Goal: Task Accomplishment & Management: Manage account settings

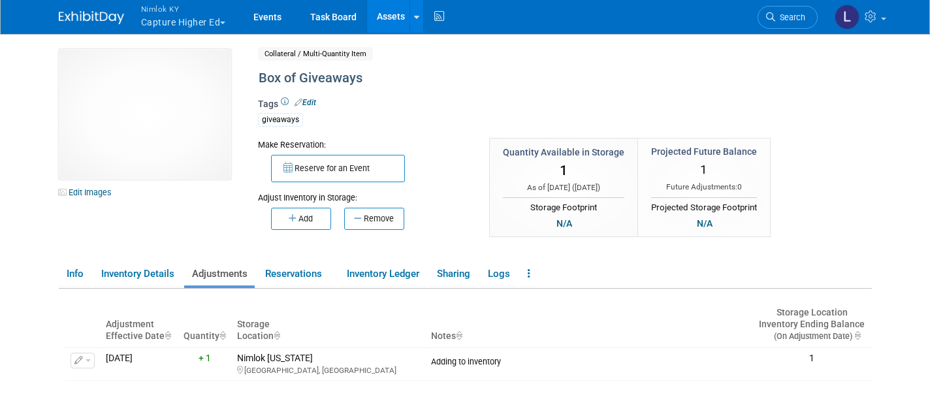
click at [180, 14] on span "Nimlok KY" at bounding box center [183, 9] width 85 height 14
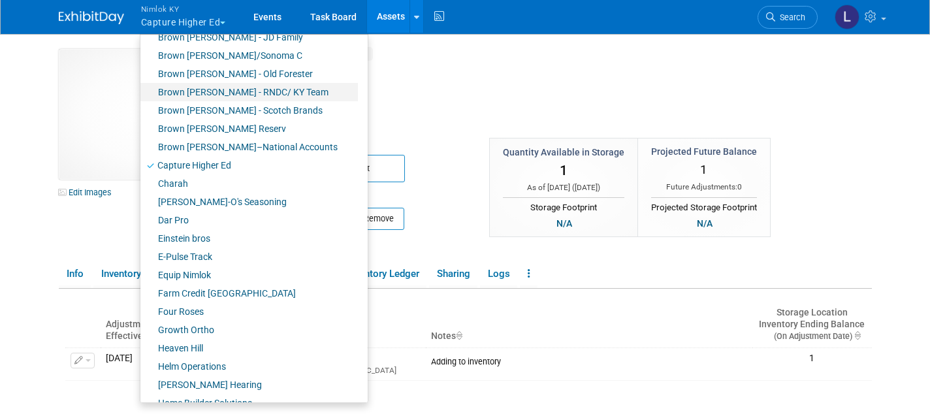
scroll to position [185, 0]
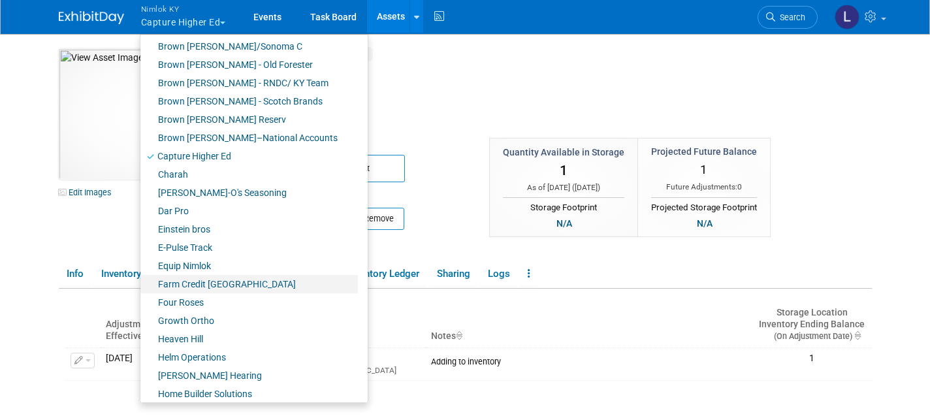
click at [225, 285] on link "Farm Credit [GEOGRAPHIC_DATA]" at bounding box center [248, 284] width 217 height 18
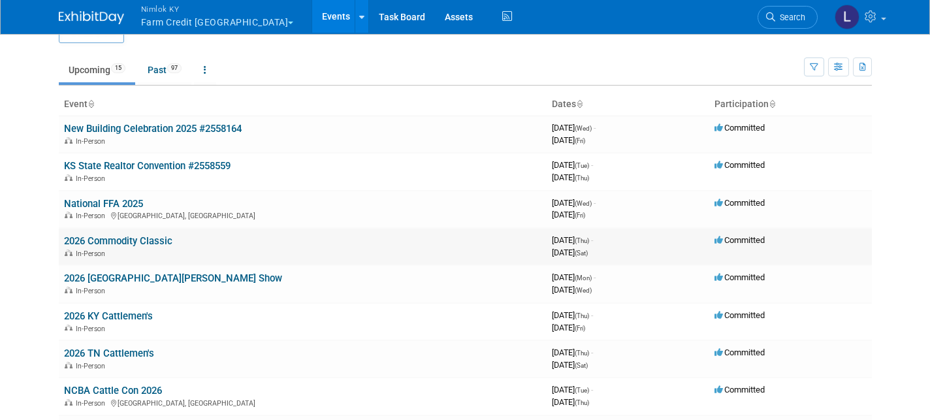
scroll to position [45, 0]
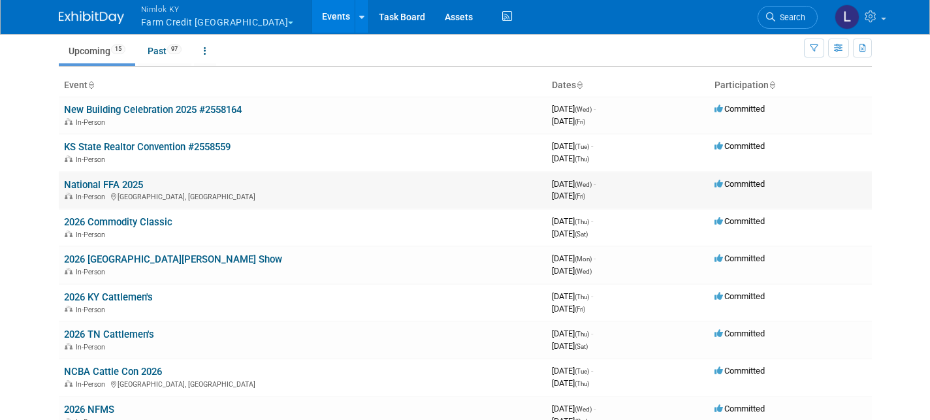
click at [129, 179] on link "National FFA 2025" at bounding box center [103, 185] width 79 height 12
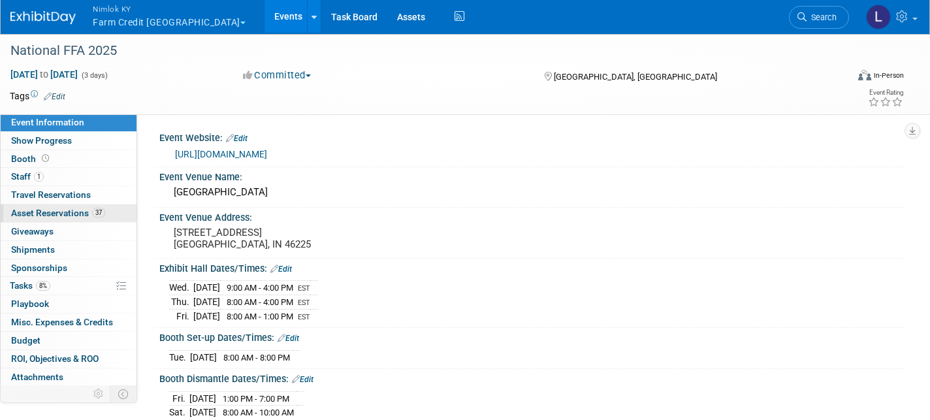
click at [72, 209] on span "Asset Reservations 37" at bounding box center [58, 213] width 94 height 10
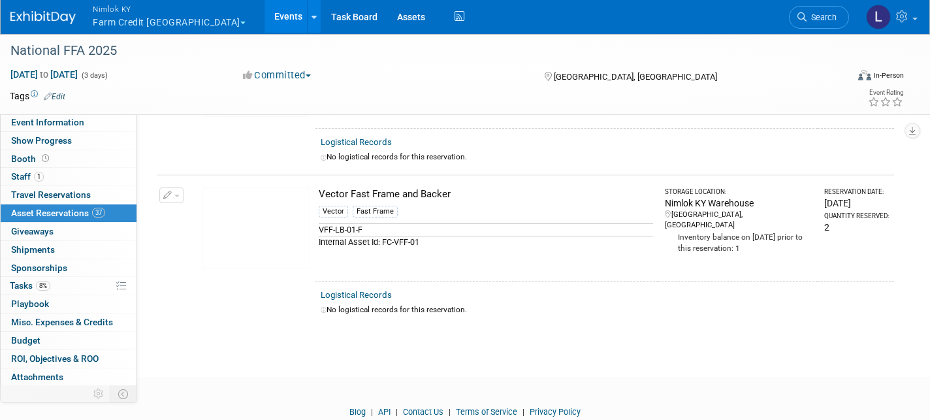
scroll to position [5490, 0]
click at [387, 18] on link "Assets" at bounding box center [411, 16] width 48 height 33
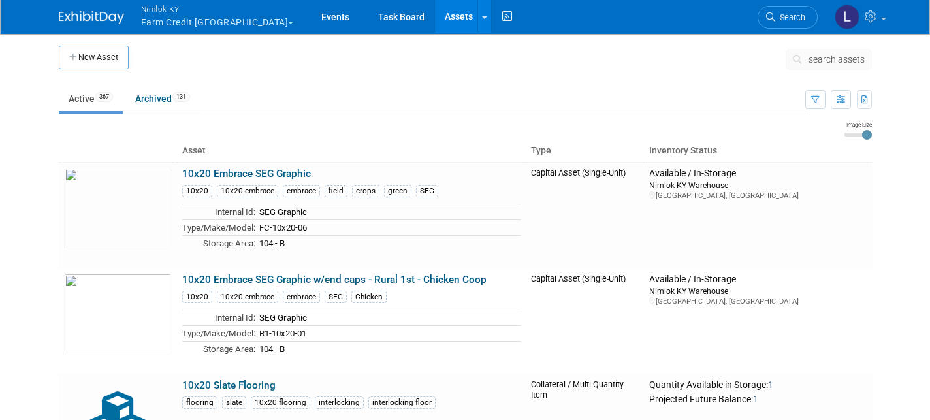
click at [168, 20] on button "Nimlok KY Farm Credit Mid America" at bounding box center [225, 17] width 170 height 34
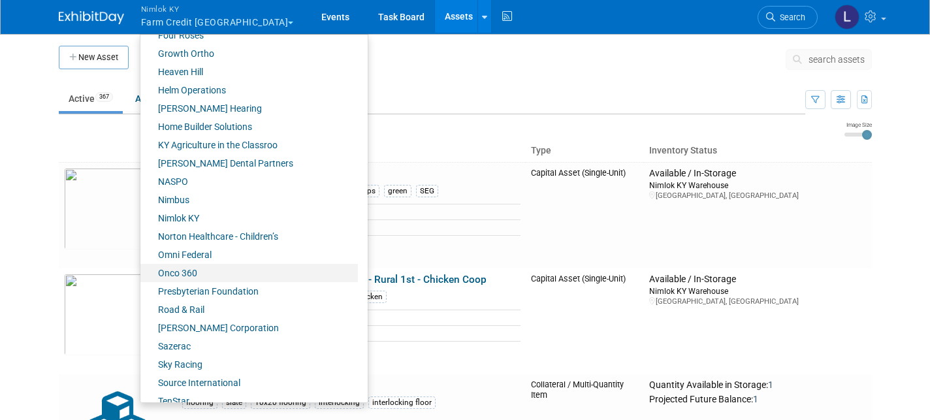
scroll to position [458, 0]
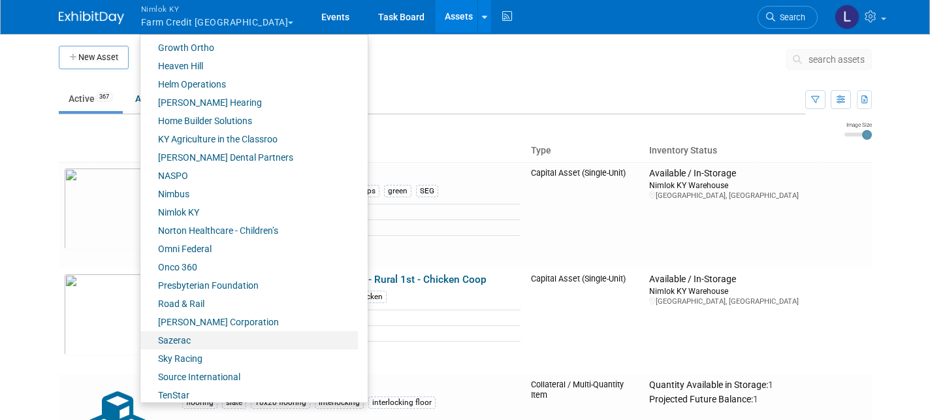
click at [187, 339] on link "Sazerac" at bounding box center [248, 340] width 217 height 18
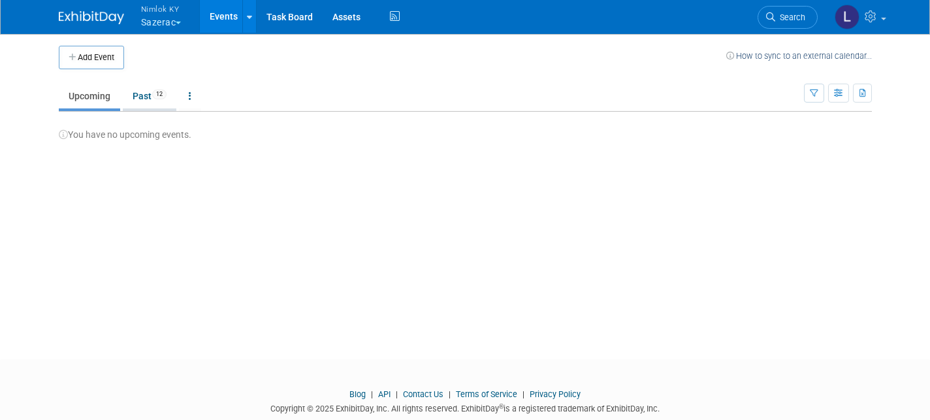
click at [149, 93] on link "Past 12" at bounding box center [150, 96] width 54 height 25
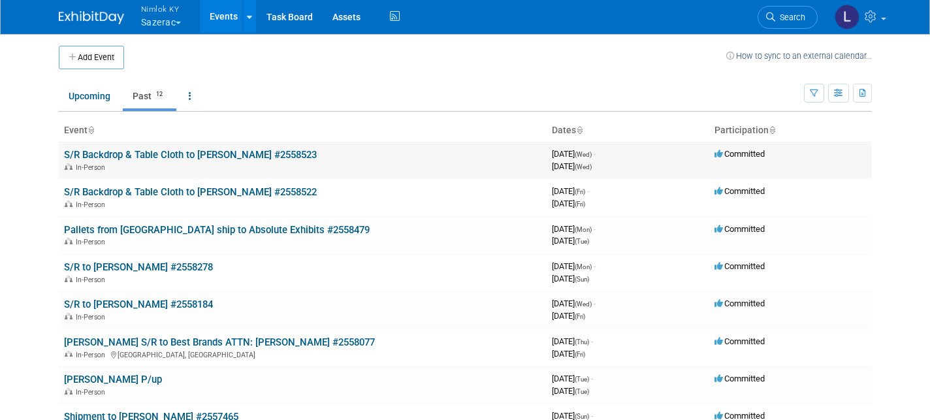
click at [194, 152] on link "S/R Backdrop & Table Cloth to [PERSON_NAME] #2558523" at bounding box center [190, 155] width 253 height 12
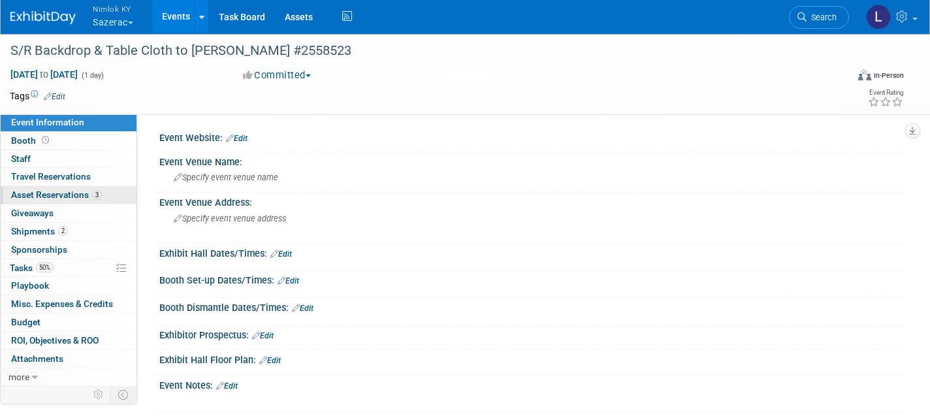
click at [63, 189] on span "Asset Reservations 3" at bounding box center [56, 194] width 91 height 10
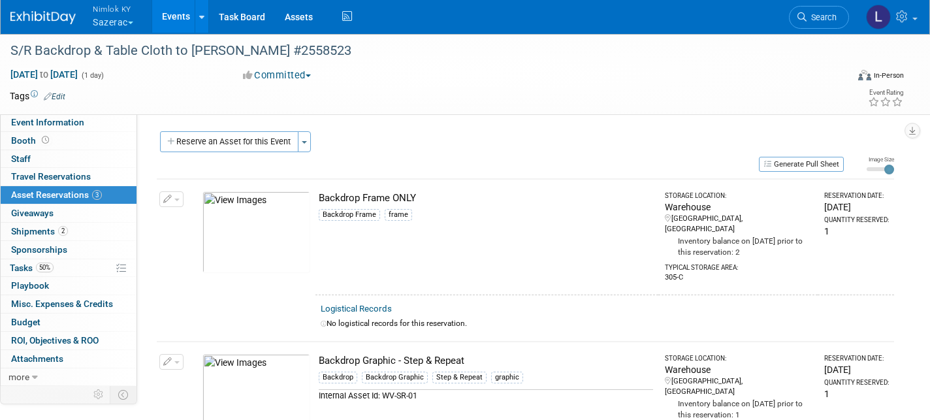
click at [375, 304] on link "Logistical Records" at bounding box center [356, 309] width 71 height 10
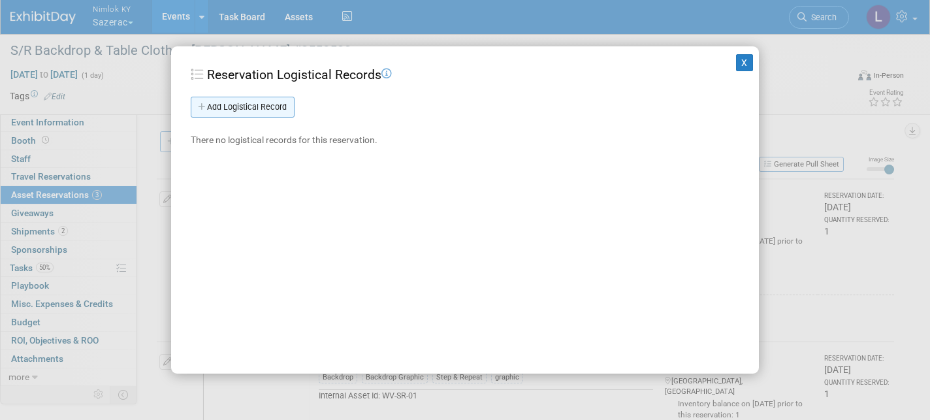
click at [275, 104] on link "Add Logistical Record" at bounding box center [243, 107] width 104 height 21
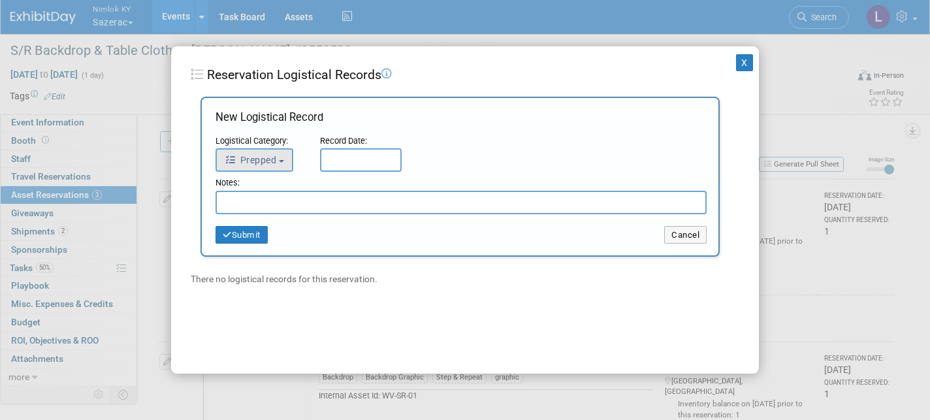
click at [286, 155] on button "Prepped" at bounding box center [254, 160] width 78 height 24
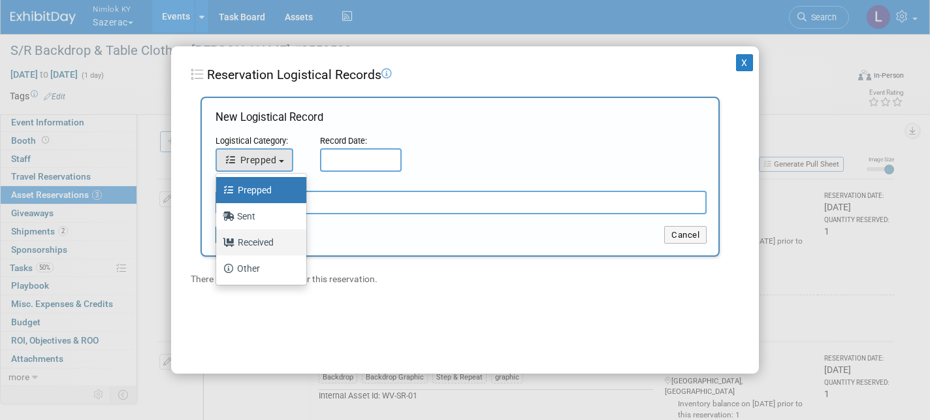
click at [264, 239] on label "Received" at bounding box center [258, 242] width 71 height 21
click at [218, 239] on input "Received" at bounding box center [214, 240] width 8 height 8
select select "3"
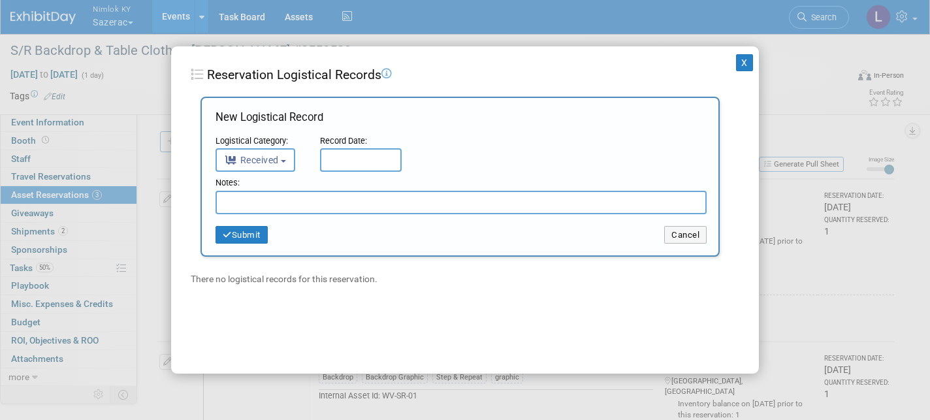
click at [339, 155] on input "text" at bounding box center [361, 160] width 82 height 24
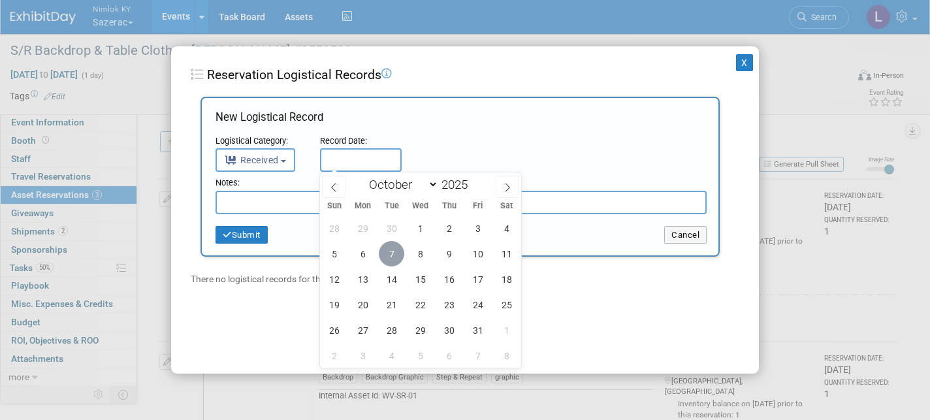
click at [393, 250] on span "7" at bounding box center [391, 253] width 25 height 25
type input "[DATE]"
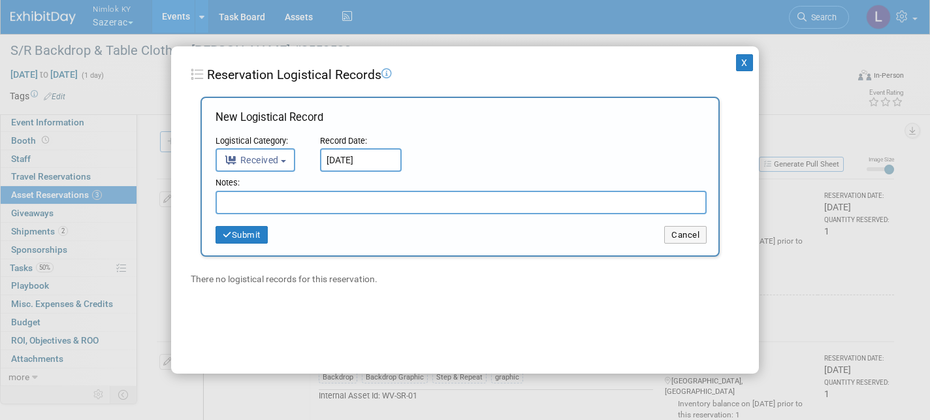
click at [262, 201] on input "text" at bounding box center [460, 203] width 491 height 24
type input "Received in good condition"
click at [253, 232] on button "Submit" at bounding box center [241, 235] width 52 height 18
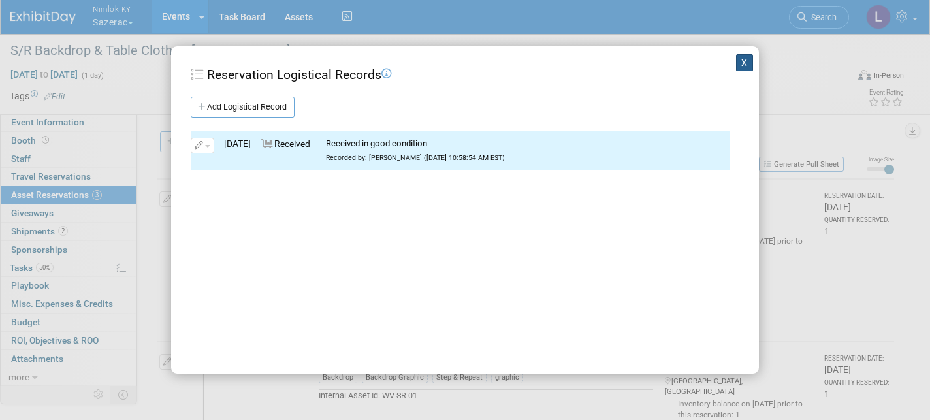
click at [745, 63] on button "X" at bounding box center [744, 62] width 17 height 17
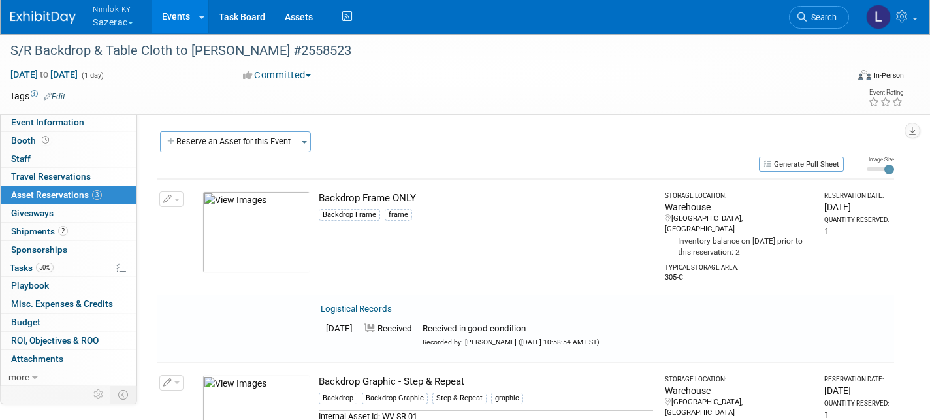
click at [172, 198] on button "button" at bounding box center [171, 199] width 24 height 16
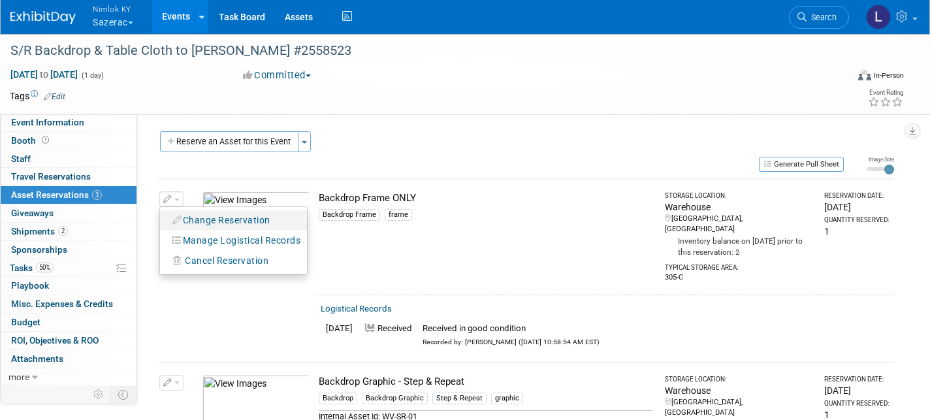
click at [210, 213] on button "Change Reservation" at bounding box center [221, 221] width 110 height 18
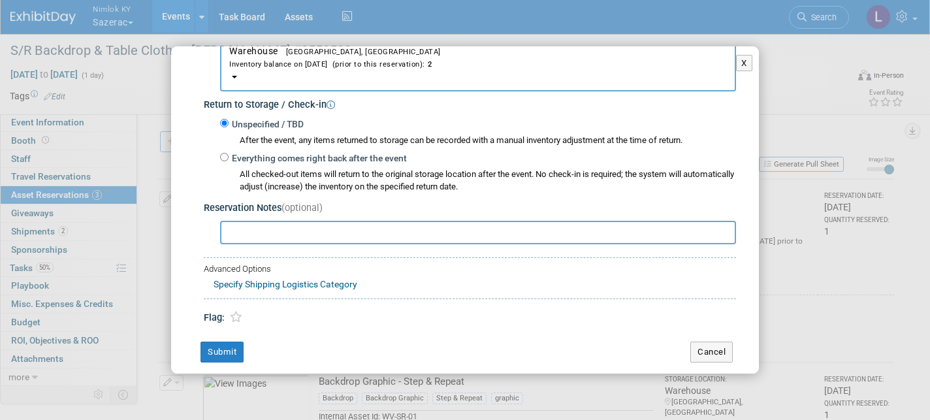
scroll to position [226, 0]
click at [225, 153] on input "Everything comes right back after the event" at bounding box center [224, 157] width 8 height 8
radio input "true"
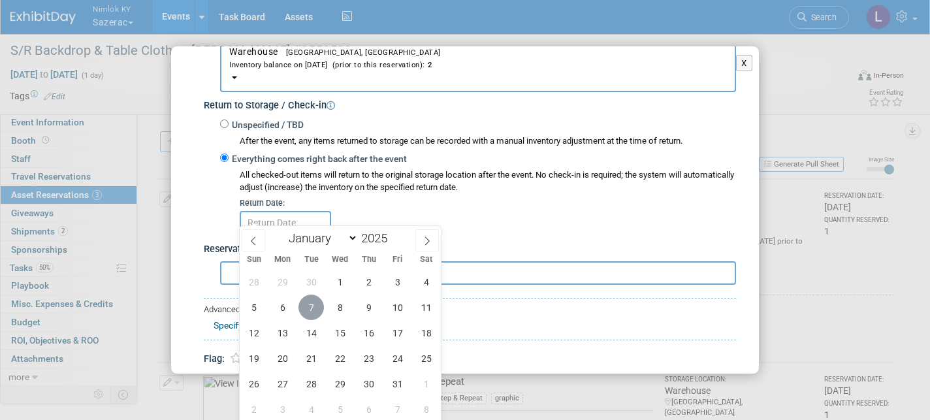
click at [311, 303] on span "7" at bounding box center [310, 306] width 25 height 25
type input "[DATE]"
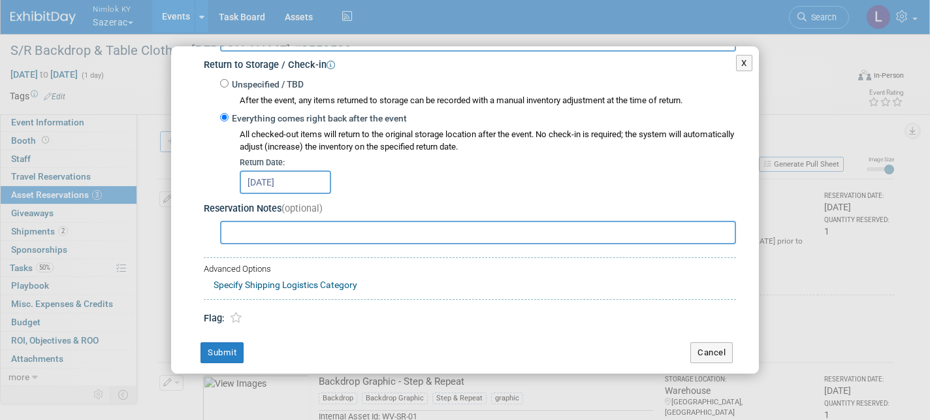
scroll to position [266, 0]
click at [226, 343] on button "Submit" at bounding box center [221, 353] width 43 height 21
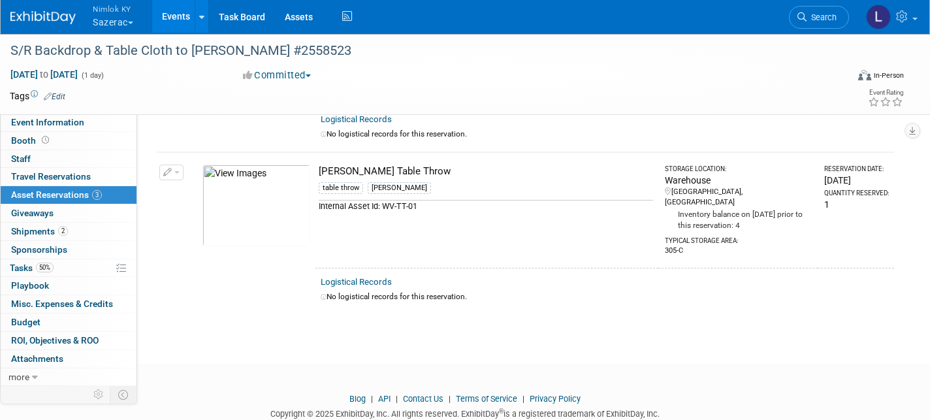
scroll to position [372, 0]
click at [373, 277] on link "Logistical Records" at bounding box center [356, 282] width 71 height 10
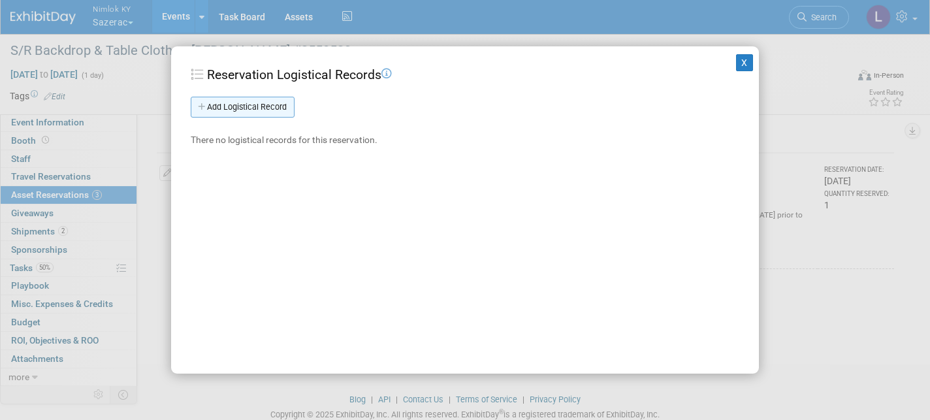
click at [282, 107] on link "Add Logistical Record" at bounding box center [243, 107] width 104 height 21
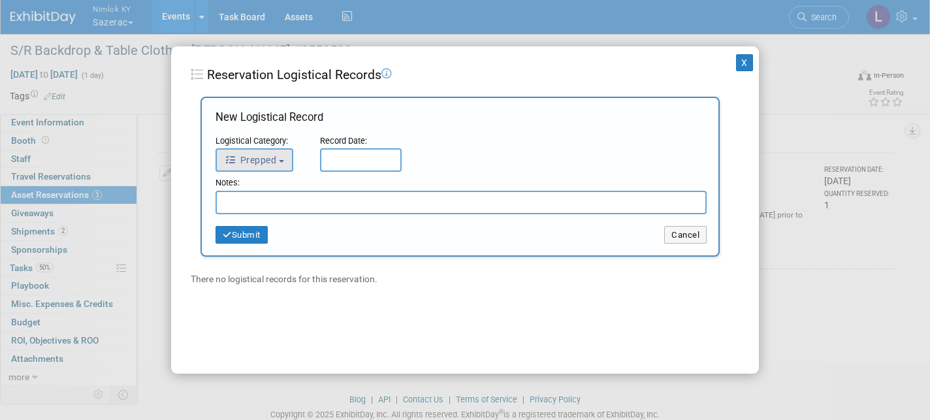
click at [283, 162] on button "Prepped" at bounding box center [254, 160] width 78 height 24
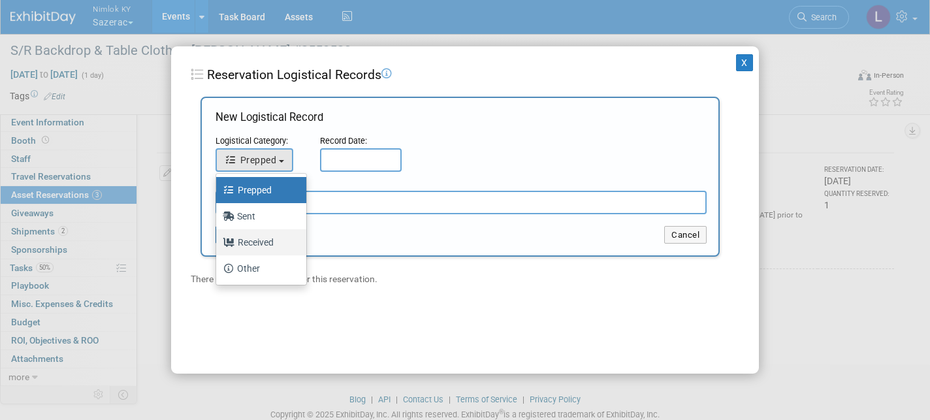
click at [272, 240] on label "Received" at bounding box center [258, 242] width 71 height 21
click at [218, 240] on input "Received" at bounding box center [214, 240] width 8 height 8
select select "3"
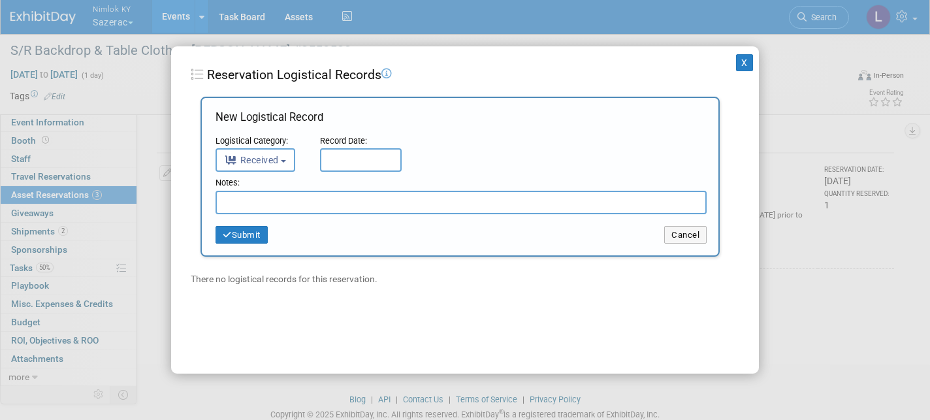
click at [356, 153] on input "text" at bounding box center [361, 160] width 82 height 24
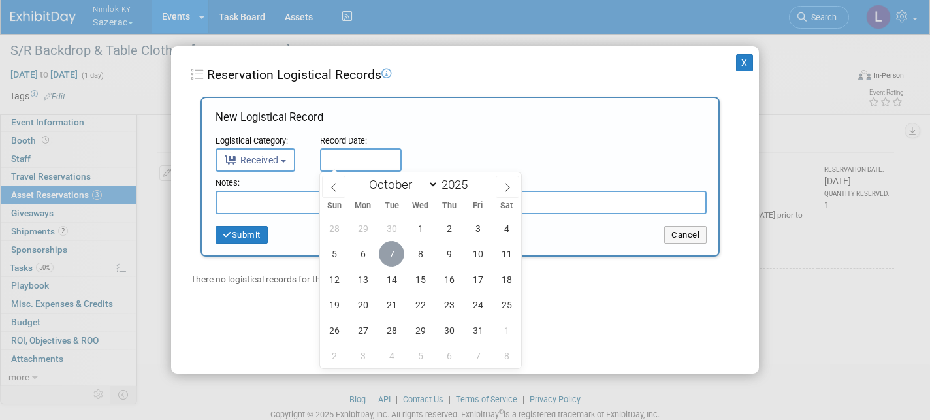
click at [392, 249] on span "7" at bounding box center [391, 253] width 25 height 25
type input "[DATE]"
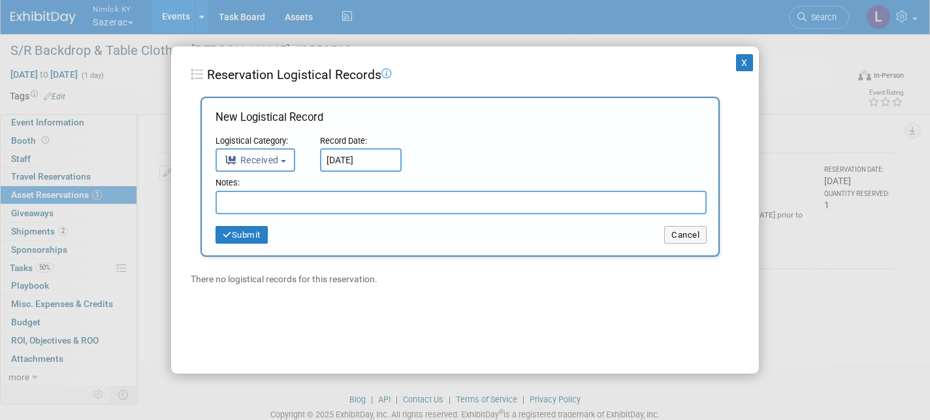
click at [304, 202] on input "text" at bounding box center [460, 203] width 491 height 24
type input "Received in good condition"
click at [261, 236] on button "Submit" at bounding box center [241, 235] width 52 height 18
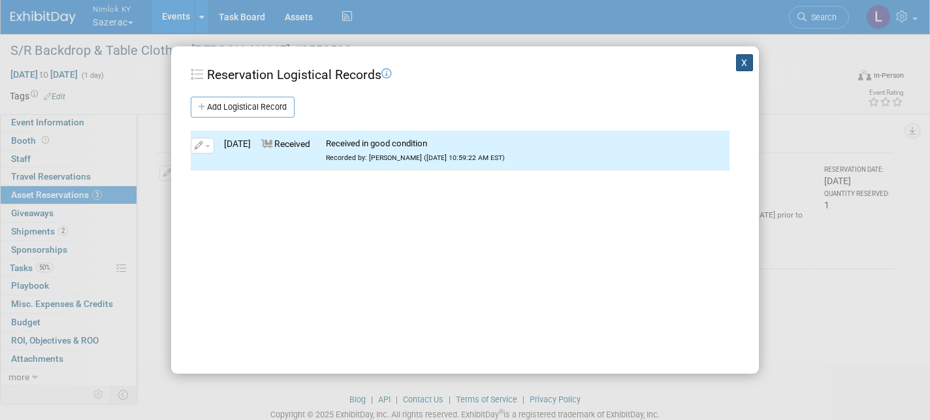
click at [740, 62] on button "X" at bounding box center [744, 62] width 17 height 17
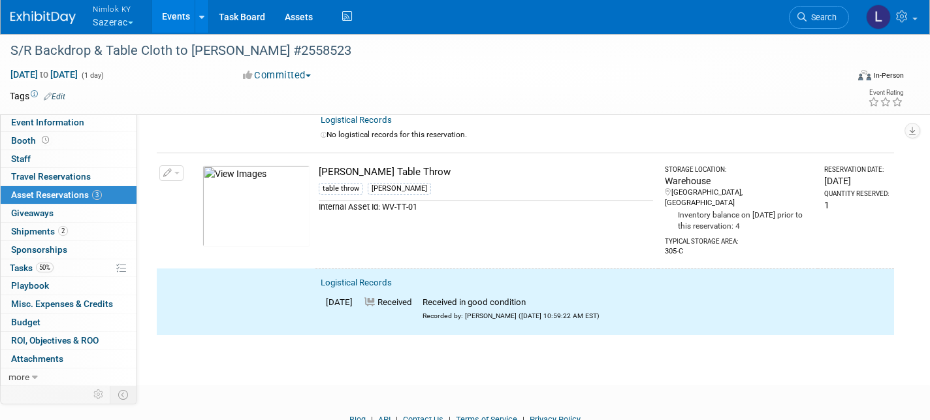
click at [170, 169] on icon "button" at bounding box center [167, 173] width 9 height 8
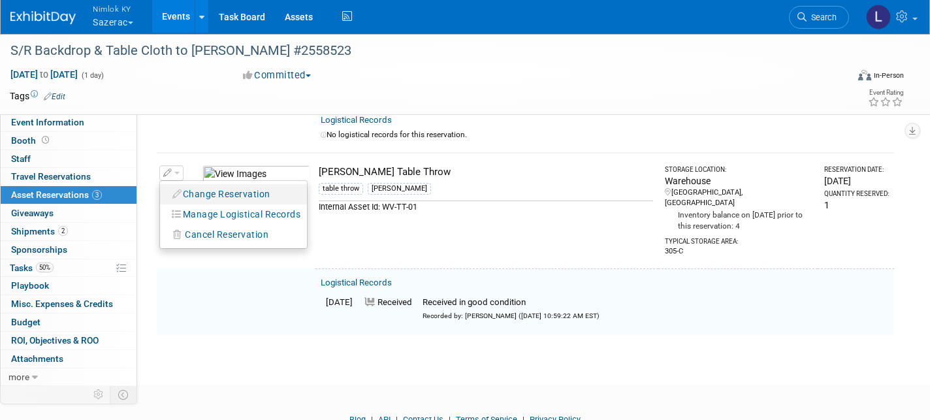
click at [205, 185] on button "Change Reservation" at bounding box center [221, 194] width 110 height 18
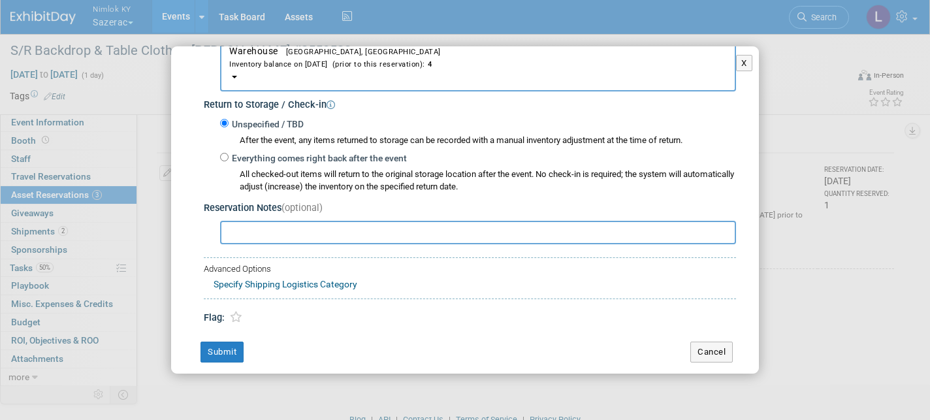
scroll to position [226, 0]
click at [225, 153] on input "Everything comes right back after the event" at bounding box center [224, 157] width 8 height 8
radio input "true"
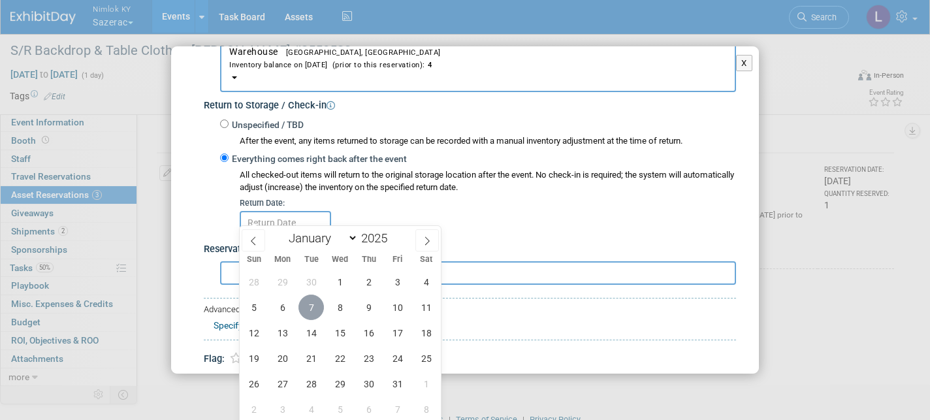
click at [315, 302] on span "7" at bounding box center [310, 306] width 25 height 25
type input "[DATE]"
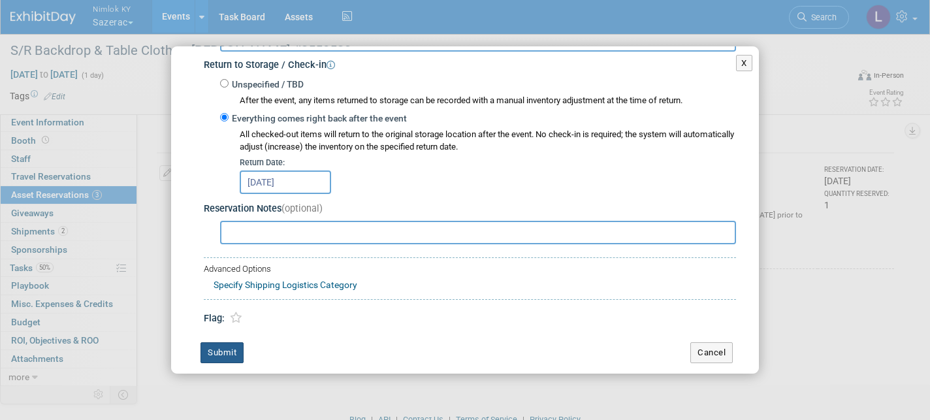
scroll to position [266, 0]
click at [222, 345] on button "Submit" at bounding box center [221, 353] width 43 height 21
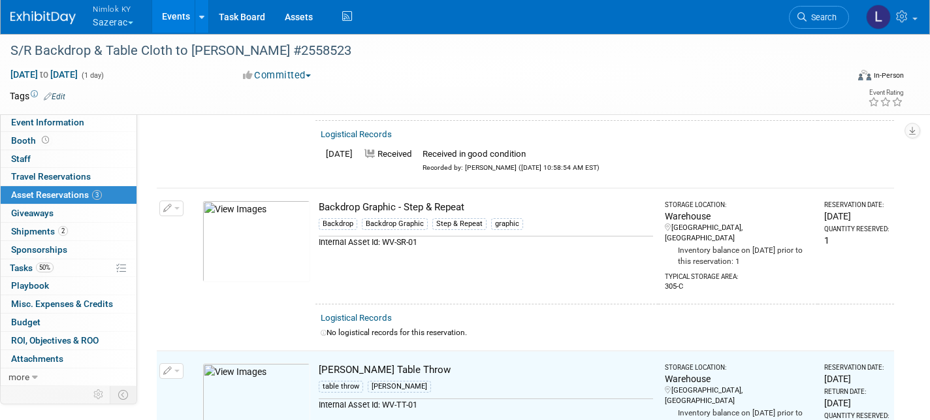
scroll to position [174, 0]
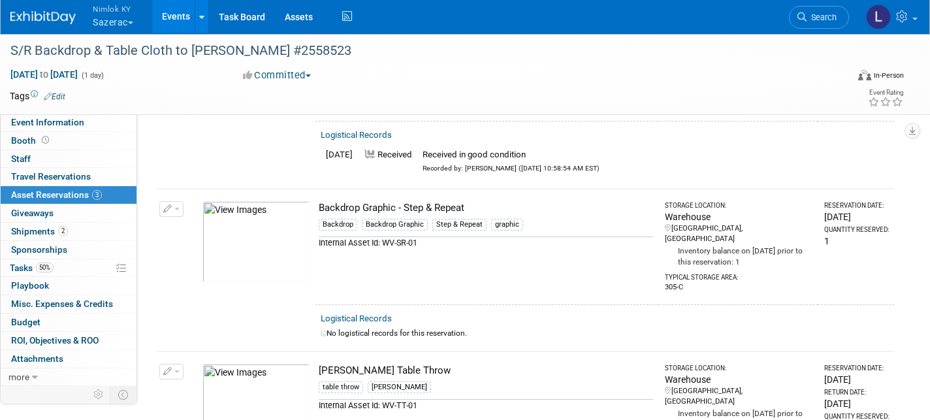
click at [375, 313] on link "Logistical Records" at bounding box center [356, 318] width 71 height 10
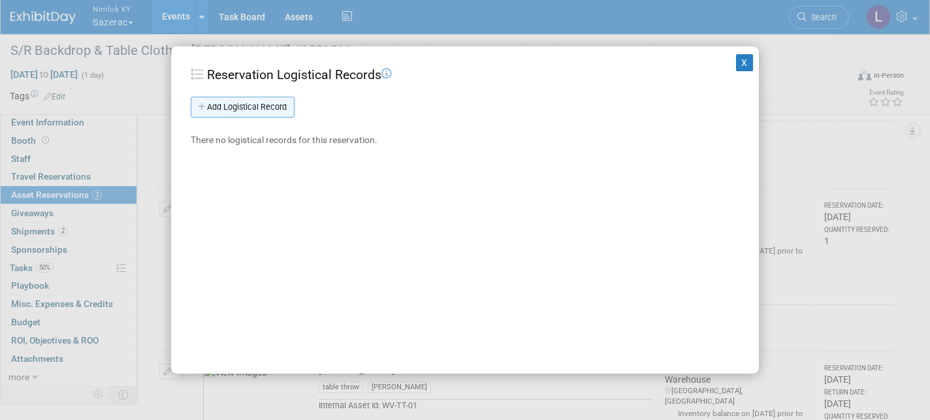
click at [268, 113] on link "Add Logistical Record" at bounding box center [243, 107] width 104 height 21
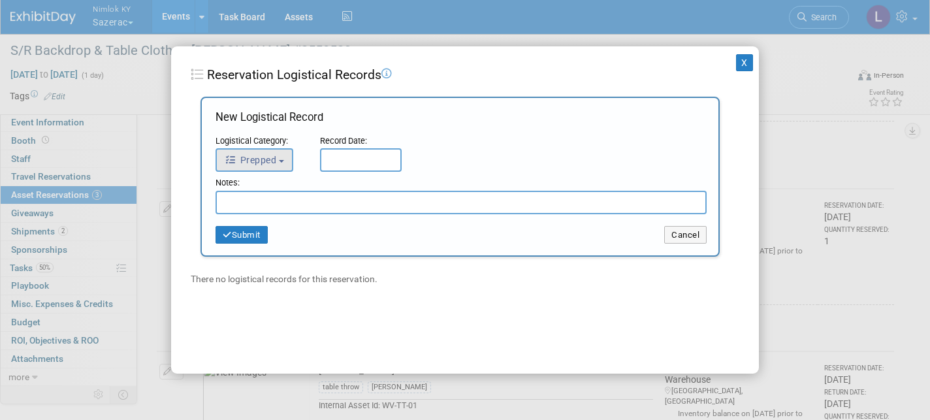
click at [285, 155] on button "Prepped" at bounding box center [254, 160] width 78 height 24
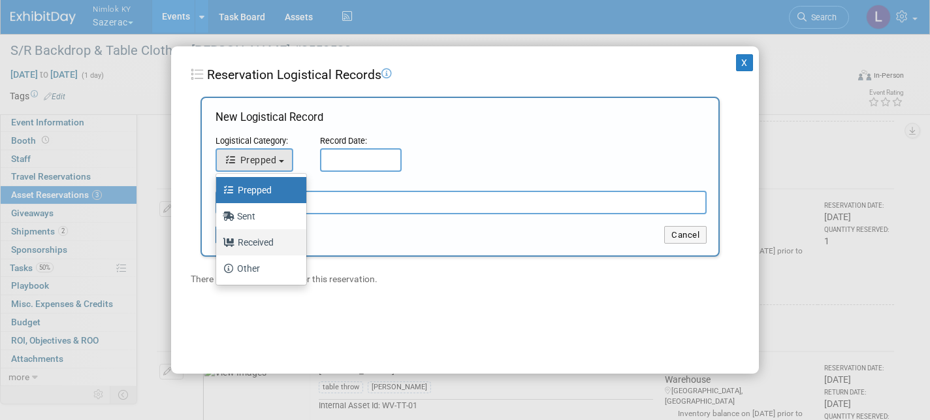
click at [249, 243] on label "Received" at bounding box center [258, 242] width 71 height 21
click at [218, 243] on input "Received" at bounding box center [214, 240] width 8 height 8
select select "3"
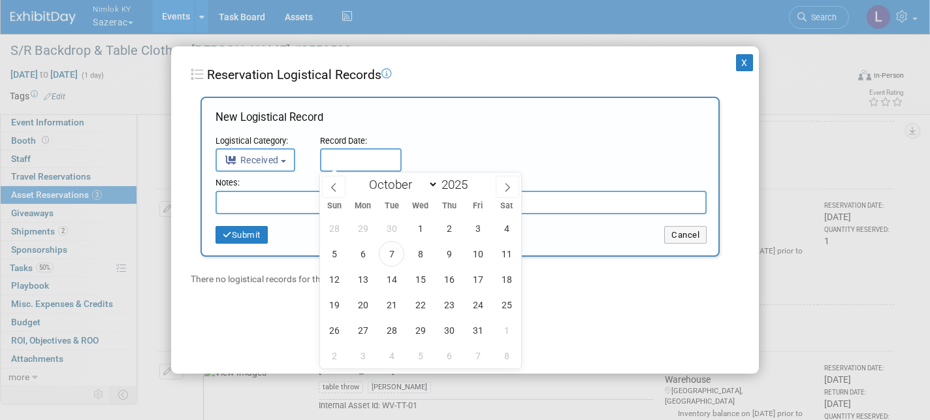
click at [348, 152] on input "text" at bounding box center [361, 160] width 82 height 24
click at [394, 249] on span "7" at bounding box center [391, 253] width 25 height 25
type input "[DATE]"
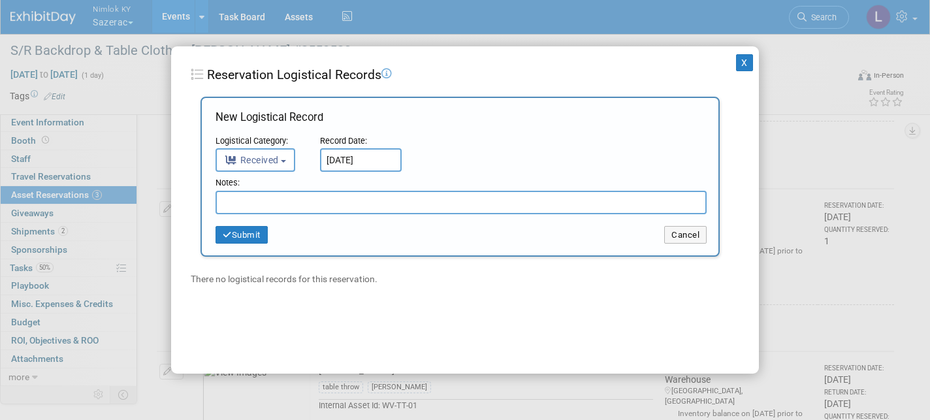
click at [247, 199] on input "text" at bounding box center [460, 203] width 491 height 24
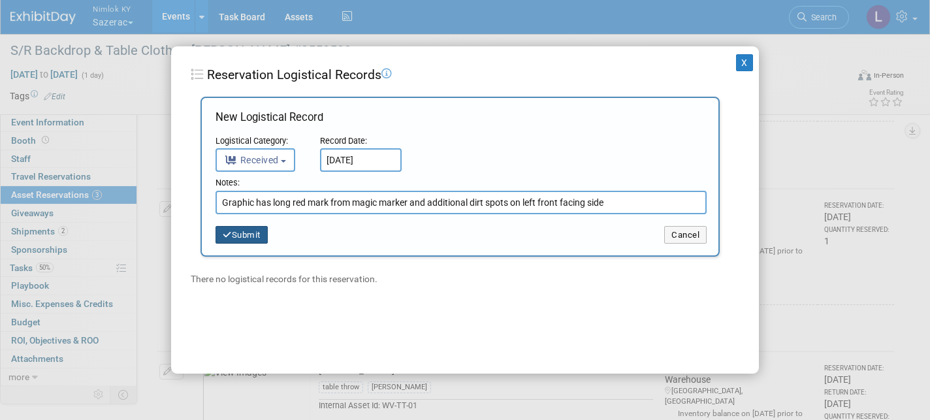
type input "Graphic has long red mark from magic marker and additional dirt spots on left f…"
click at [259, 231] on button "Submit" at bounding box center [241, 235] width 52 height 18
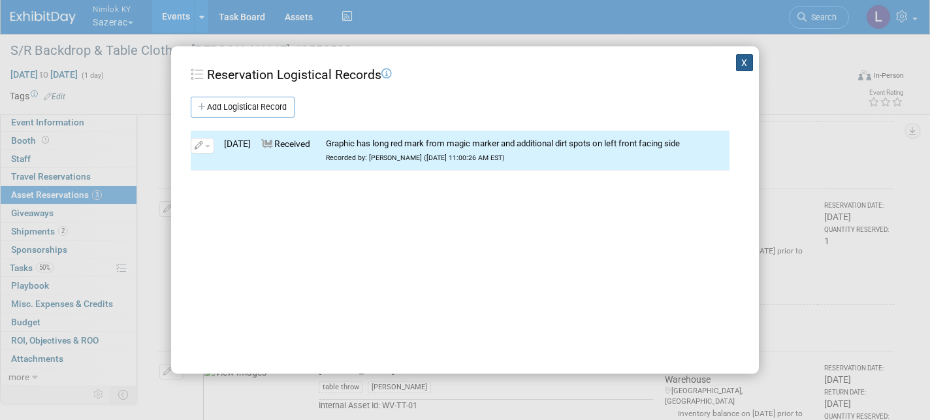
click at [748, 61] on button "X" at bounding box center [744, 62] width 17 height 17
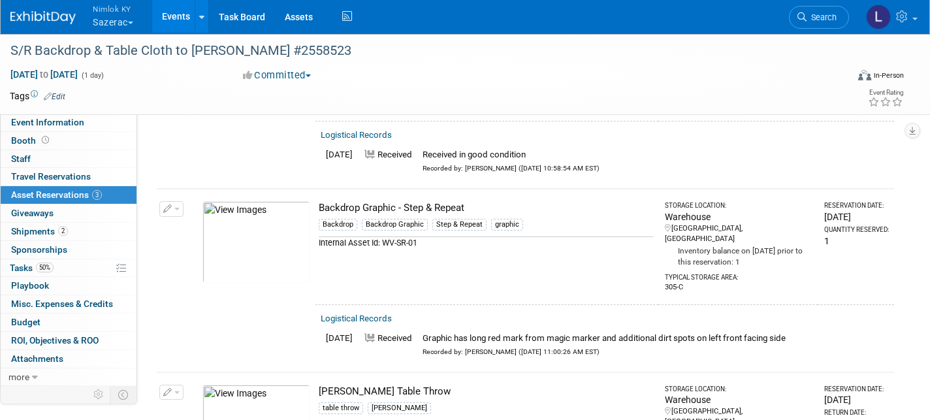
click at [180, 201] on button "button" at bounding box center [171, 209] width 24 height 16
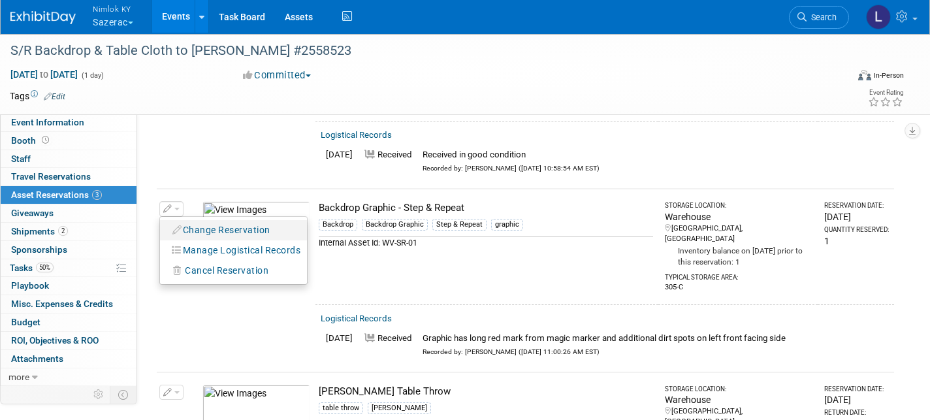
click at [221, 221] on button "Change Reservation" at bounding box center [221, 230] width 110 height 18
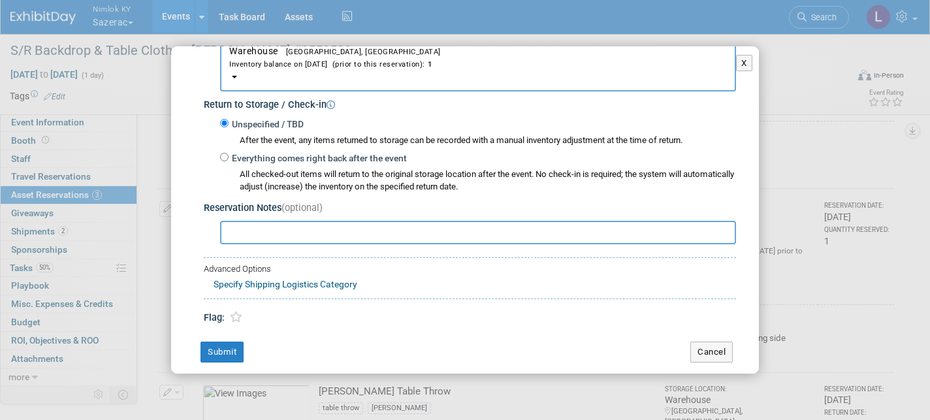
scroll to position [226, 0]
click at [227, 153] on input "Everything comes right back after the event" at bounding box center [224, 157] width 8 height 8
radio input "true"
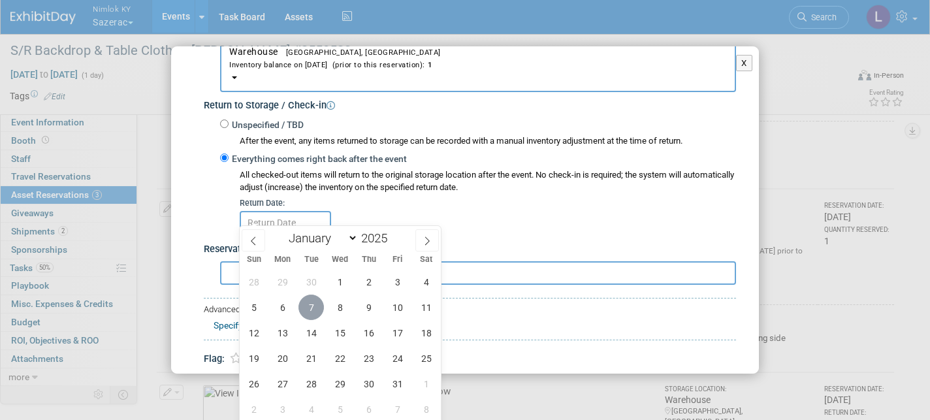
click at [314, 306] on span "7" at bounding box center [310, 306] width 25 height 25
type input "[DATE]"
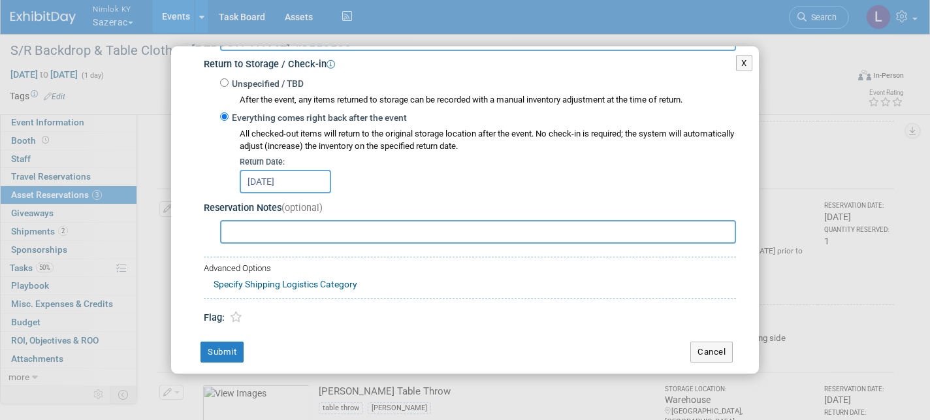
scroll to position [266, 0]
click at [236, 343] on button "Submit" at bounding box center [221, 353] width 43 height 21
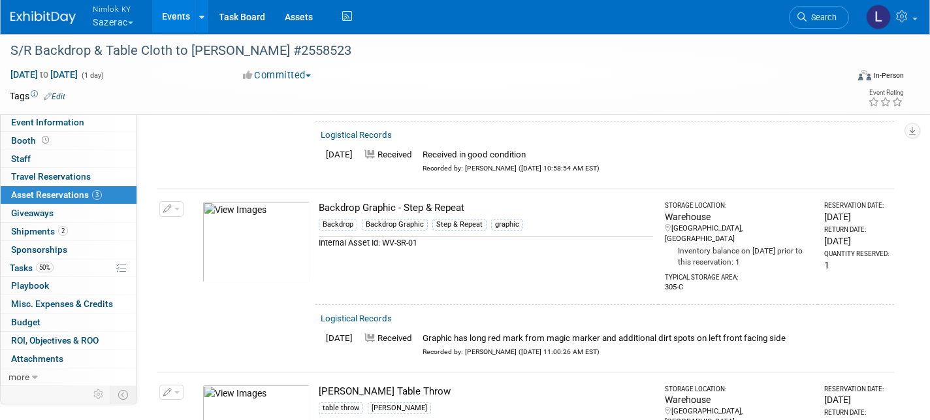
click at [119, 17] on button "Nimlok KY Sazerac" at bounding box center [120, 17] width 58 height 34
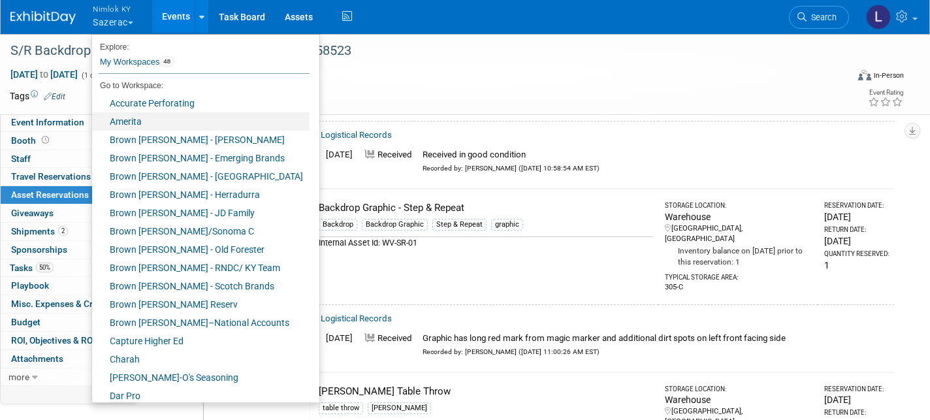
click at [141, 121] on link "Amerita" at bounding box center [200, 121] width 217 height 18
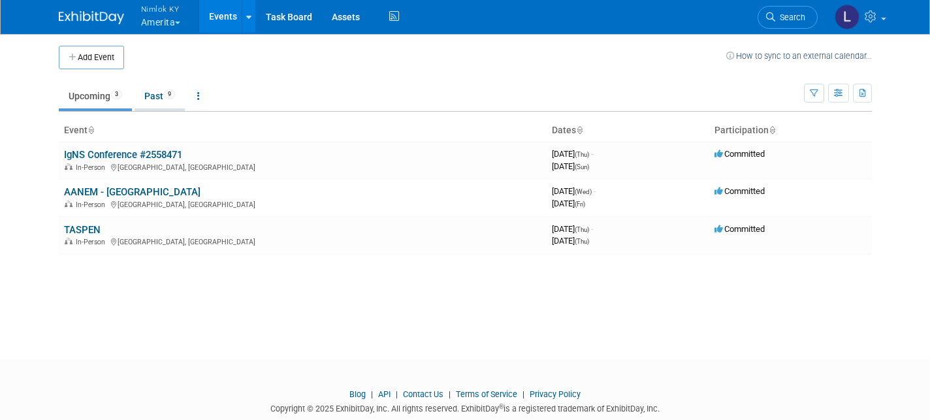
click at [158, 95] on link "Past 9" at bounding box center [159, 96] width 50 height 25
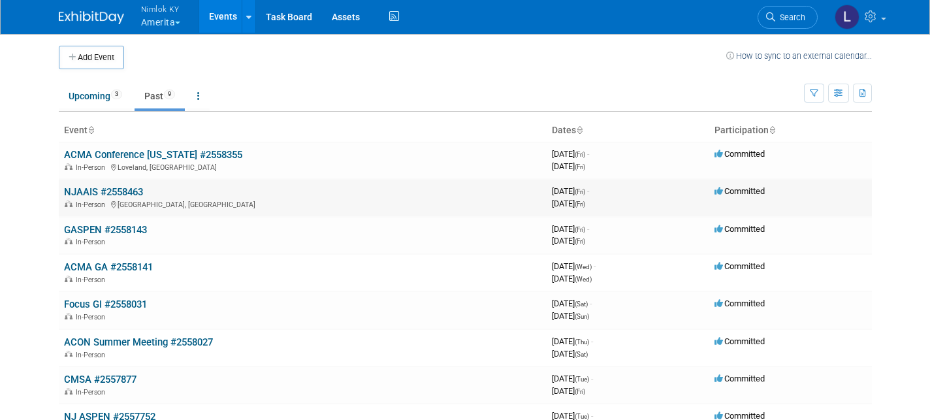
click at [118, 187] on link "NJAAIS #2558463" at bounding box center [103, 192] width 79 height 12
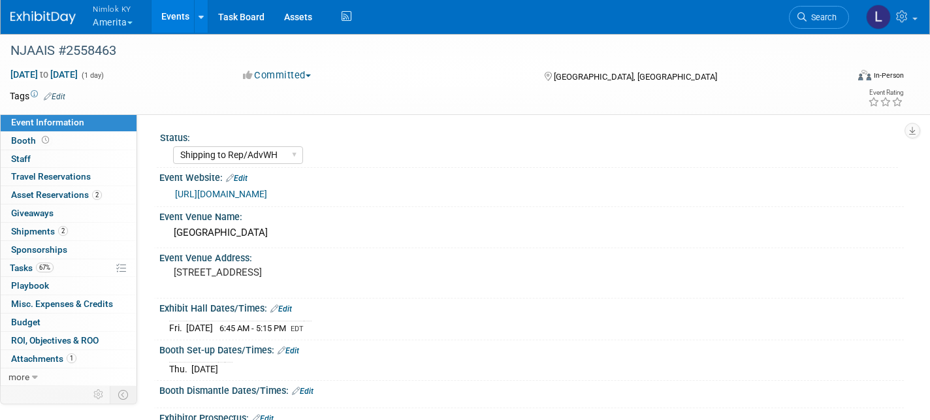
select select "Shipping to Rep/AdvWH"
click at [74, 189] on span "Asset Reservations 2" at bounding box center [56, 194] width 91 height 10
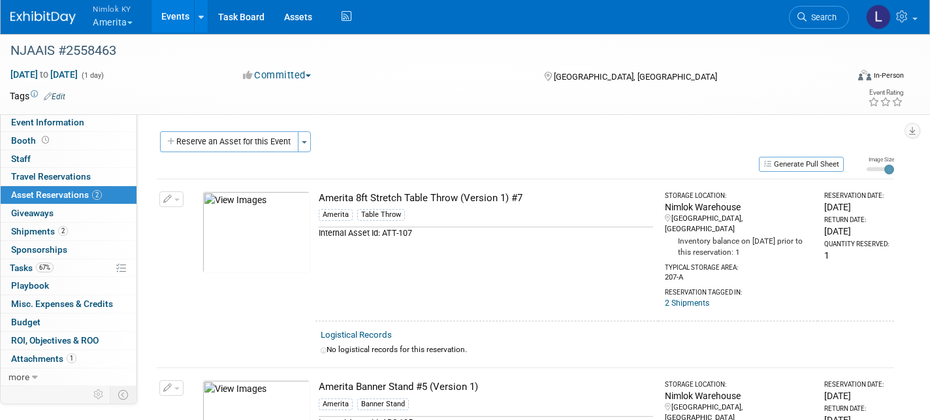
click at [368, 330] on link "Logistical Records" at bounding box center [356, 335] width 71 height 10
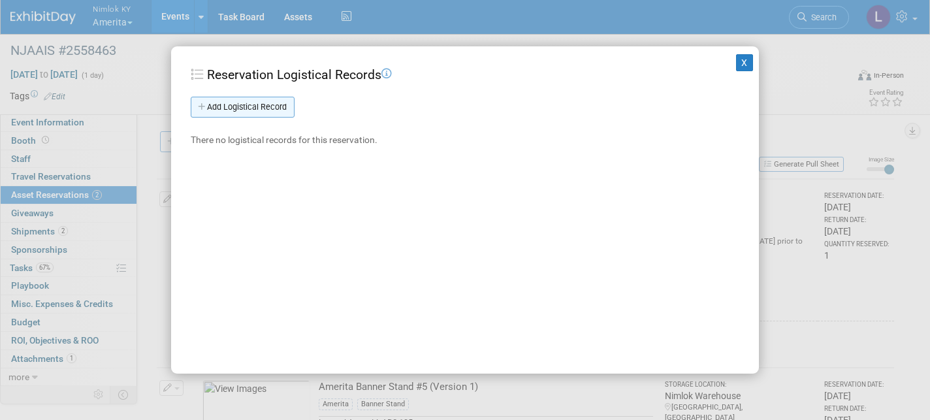
click at [268, 106] on link "Add Logistical Record" at bounding box center [243, 107] width 104 height 21
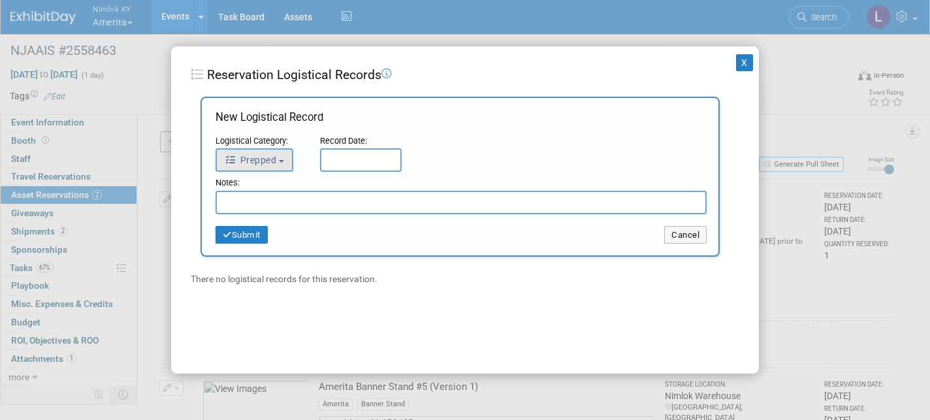
click at [272, 160] on span "Prepped" at bounding box center [251, 160] width 52 height 10
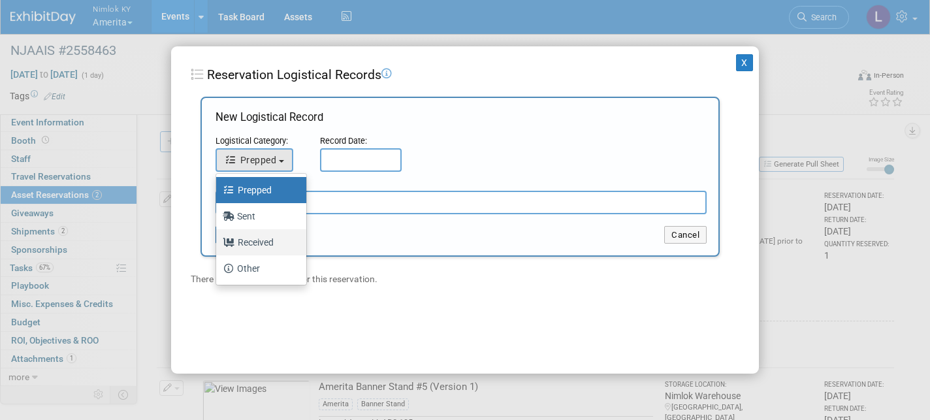
click at [270, 240] on label "Received" at bounding box center [258, 242] width 71 height 21
click at [218, 240] on input "Received" at bounding box center [214, 240] width 8 height 8
select select "3"
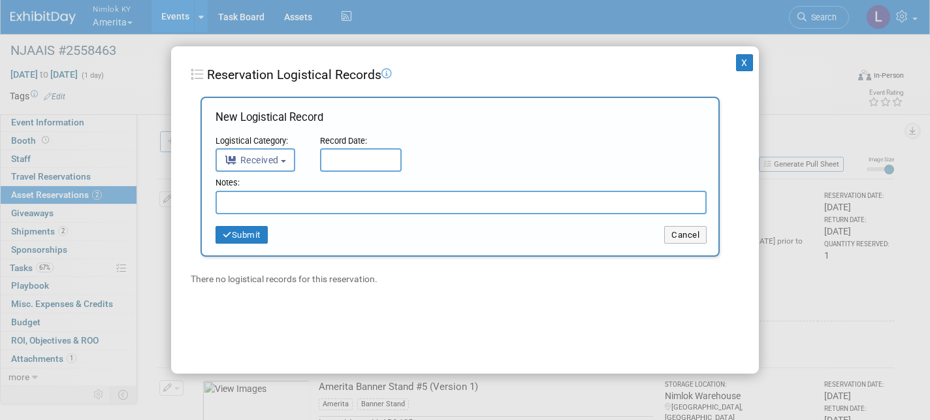
click at [356, 149] on input "text" at bounding box center [361, 160] width 82 height 24
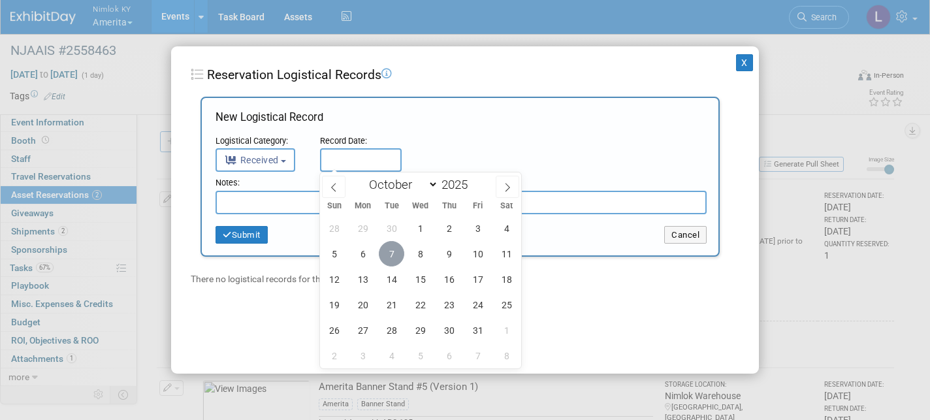
click at [394, 252] on span "7" at bounding box center [391, 253] width 25 height 25
type input "[DATE]"
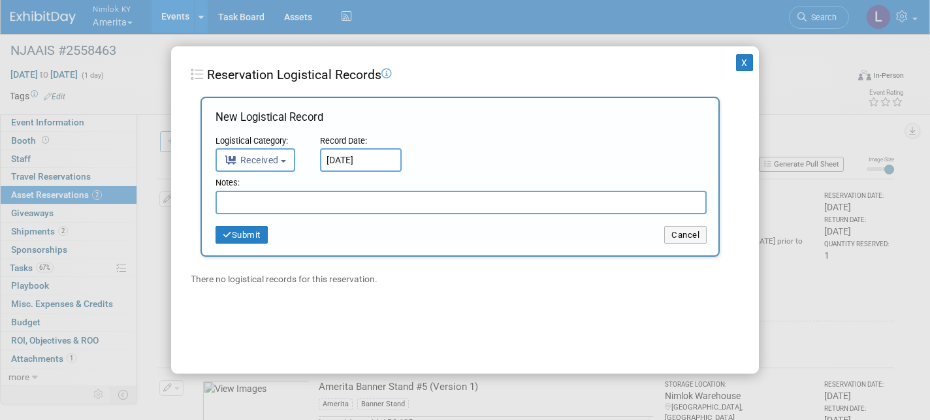
click at [292, 195] on input "text" at bounding box center [460, 203] width 491 height 24
type input "Received in good condition"
click at [255, 226] on button "Submit" at bounding box center [241, 235] width 52 height 18
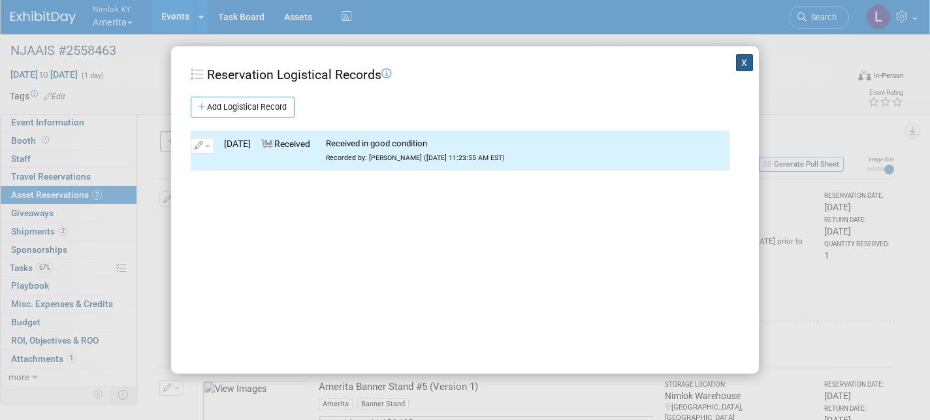
click at [747, 59] on button "X" at bounding box center [744, 62] width 17 height 17
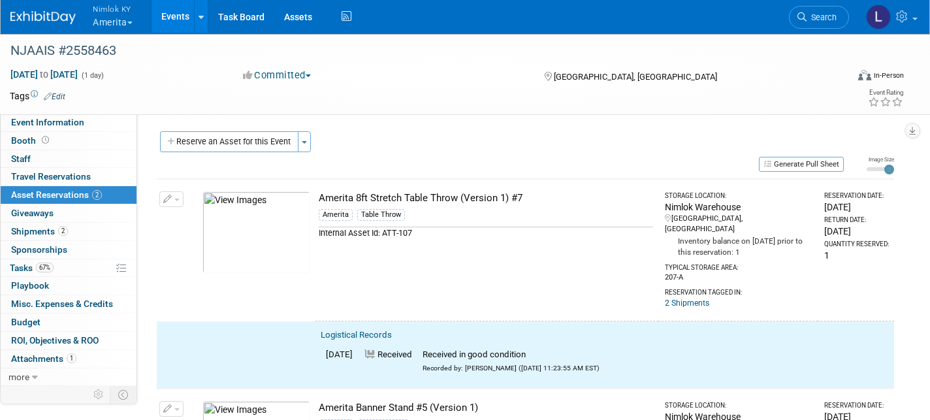
click at [176, 196] on button "button" at bounding box center [171, 199] width 24 height 16
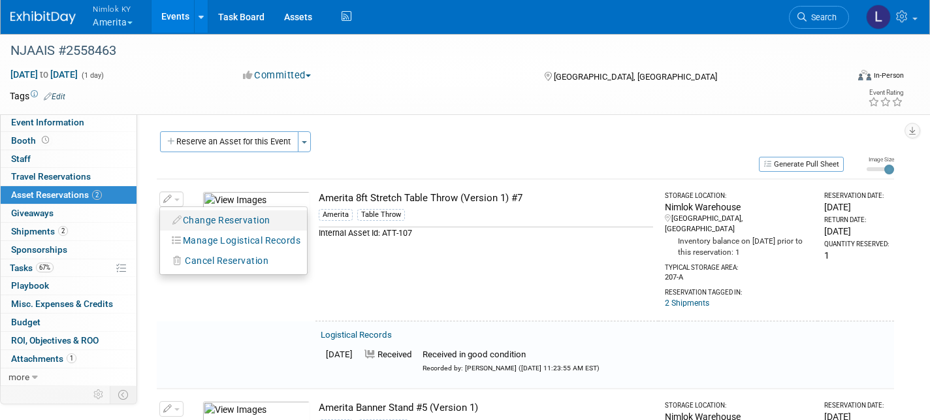
click at [211, 221] on button "Change Reservation" at bounding box center [221, 221] width 110 height 18
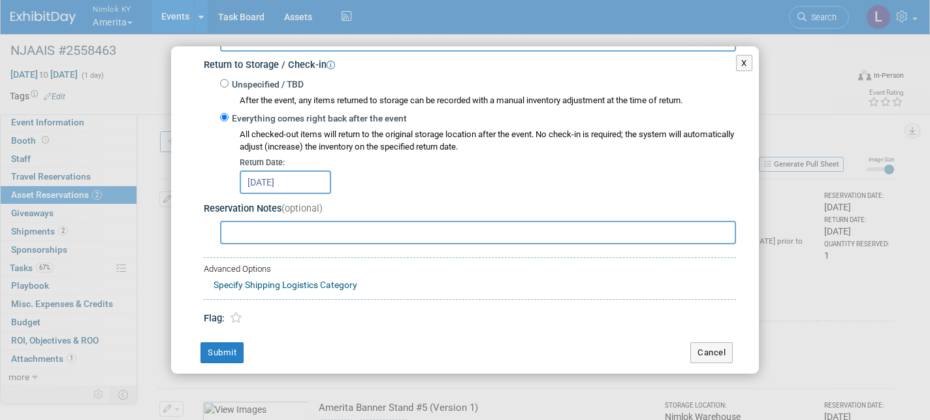
scroll to position [266, 0]
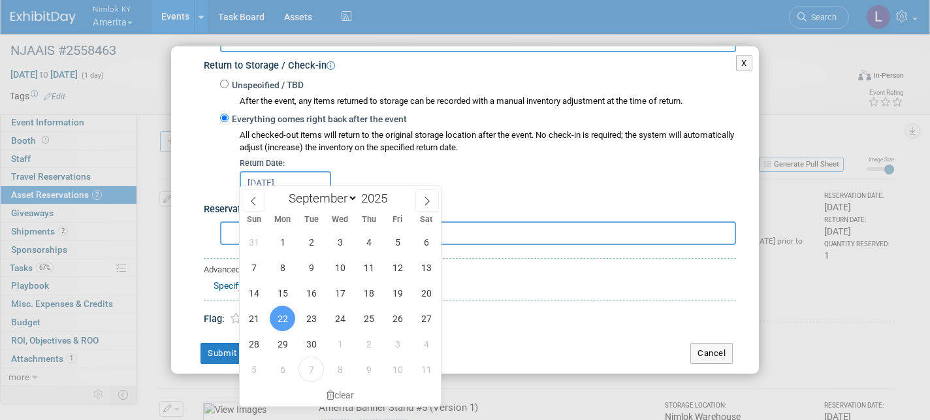
click at [311, 171] on input "[DATE]" at bounding box center [285, 183] width 91 height 24
click at [423, 202] on icon at bounding box center [426, 200] width 9 height 9
select select "9"
click at [316, 266] on span "7" at bounding box center [310, 267] width 25 height 25
type input "[DATE]"
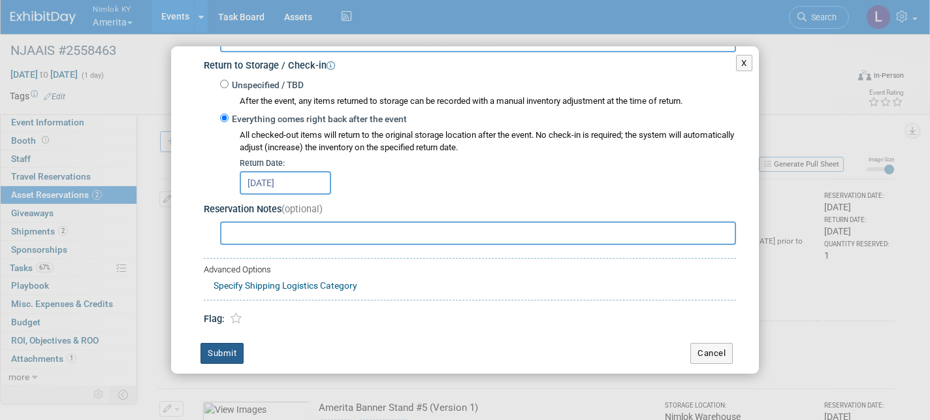
click at [230, 343] on button "Submit" at bounding box center [221, 353] width 43 height 21
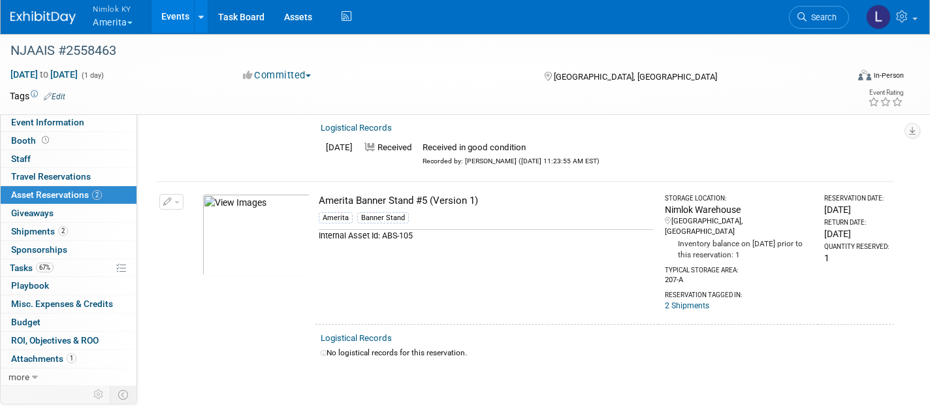
scroll to position [211, 0]
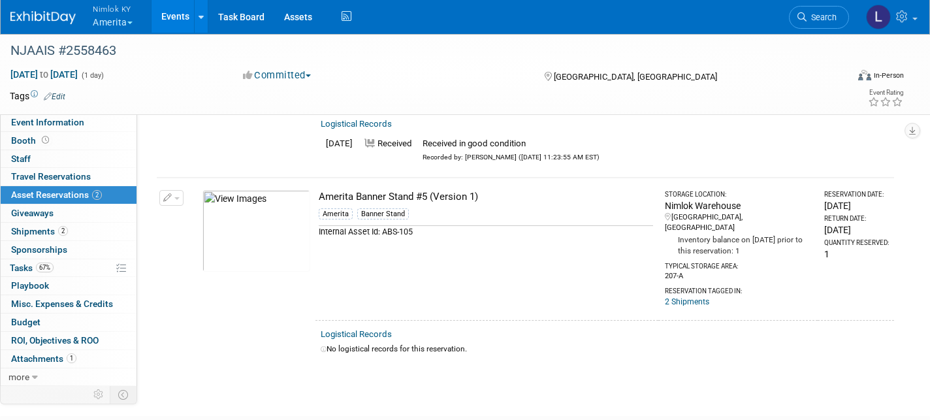
click at [369, 329] on link "Logistical Records" at bounding box center [356, 334] width 71 height 10
select select "9"
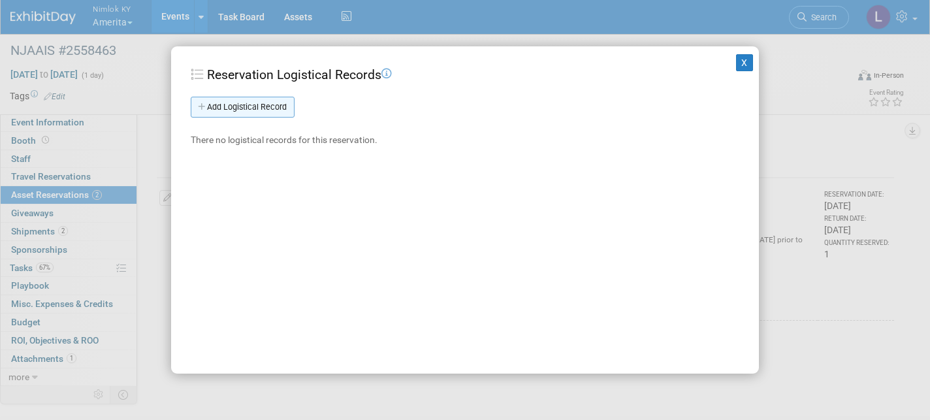
click at [274, 110] on link "Add Logistical Record" at bounding box center [243, 107] width 104 height 21
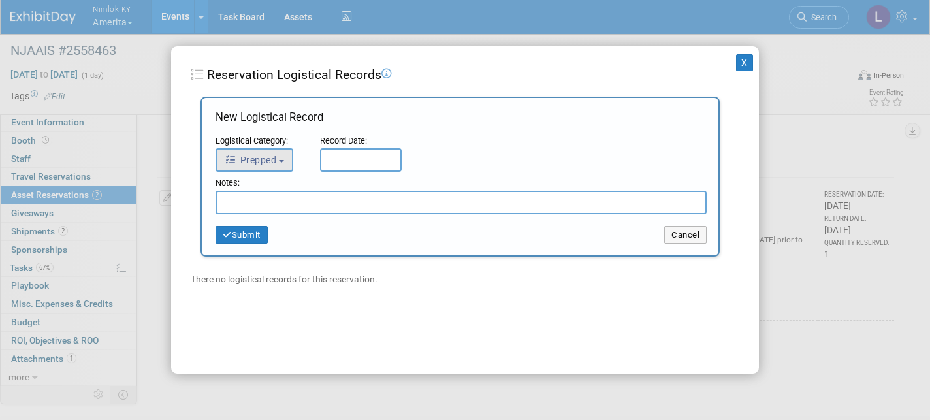
click at [287, 157] on button "Prepped" at bounding box center [254, 160] width 78 height 24
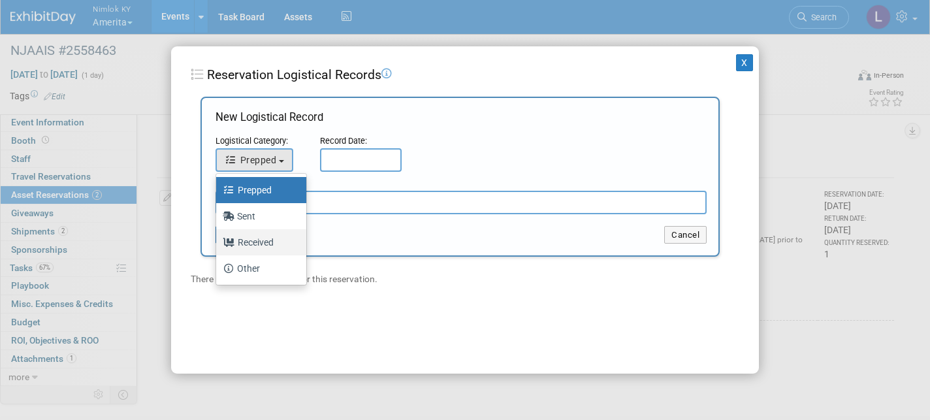
click at [267, 240] on label "Received" at bounding box center [258, 242] width 71 height 21
click at [218, 240] on input "Received" at bounding box center [214, 240] width 8 height 8
select select "3"
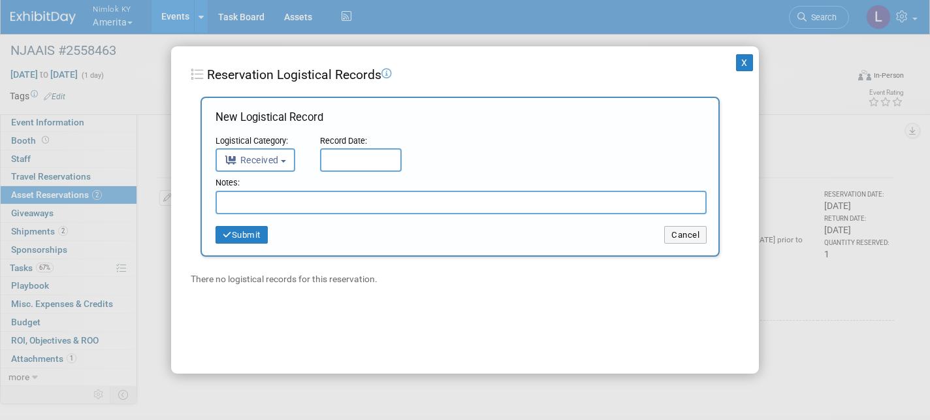
click at [355, 158] on input "text" at bounding box center [361, 160] width 82 height 24
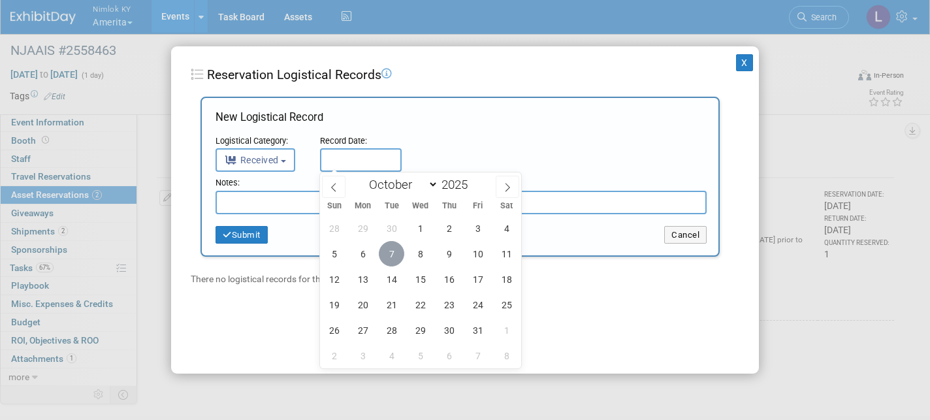
click at [390, 247] on span "7" at bounding box center [391, 253] width 25 height 25
type input "[DATE]"
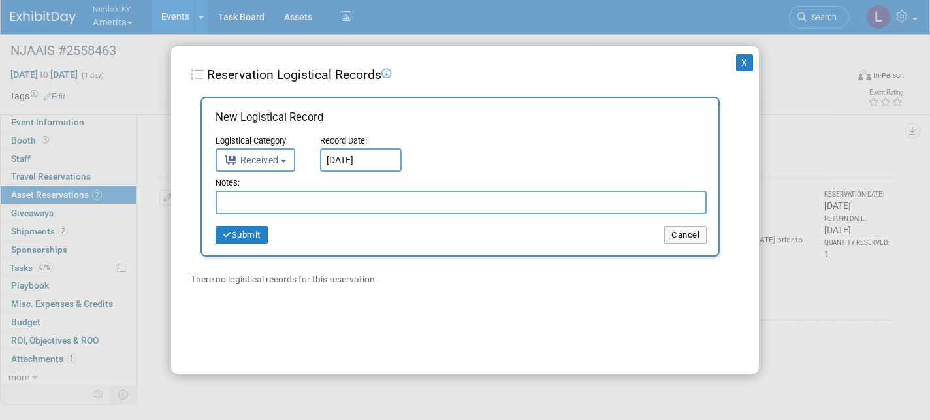
click at [301, 201] on input "text" at bounding box center [460, 203] width 491 height 24
type input "Received in good condition"
click at [250, 231] on button "Submit" at bounding box center [241, 235] width 52 height 18
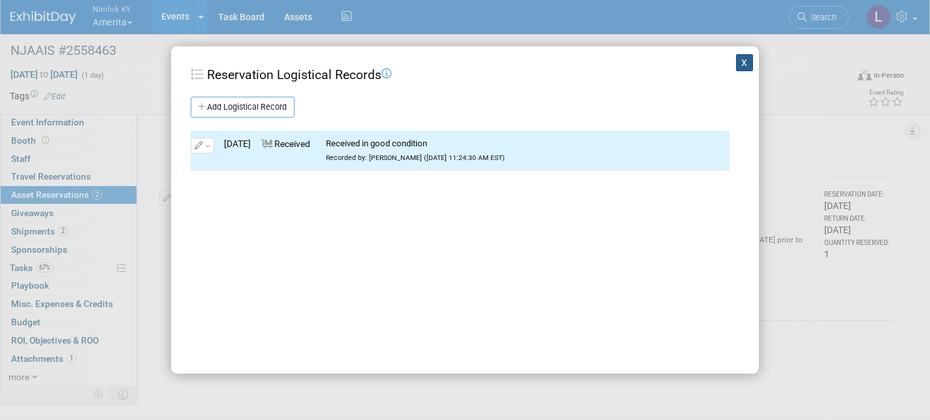
click at [743, 61] on button "X" at bounding box center [744, 62] width 17 height 17
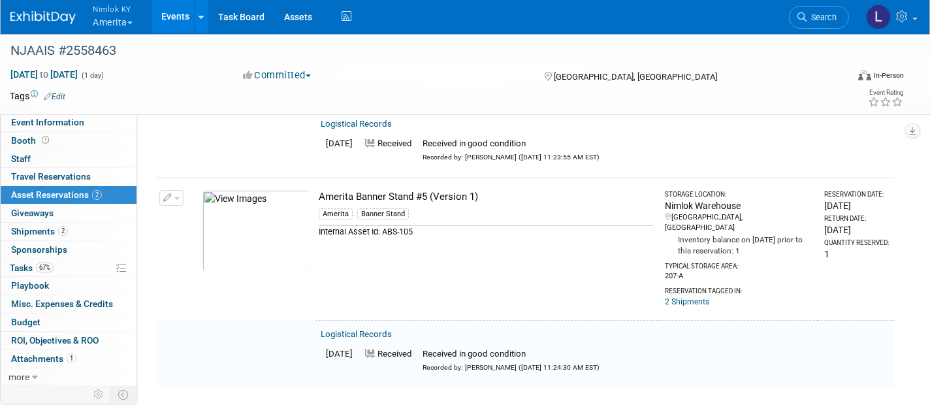
click at [181, 190] on button "button" at bounding box center [171, 198] width 24 height 16
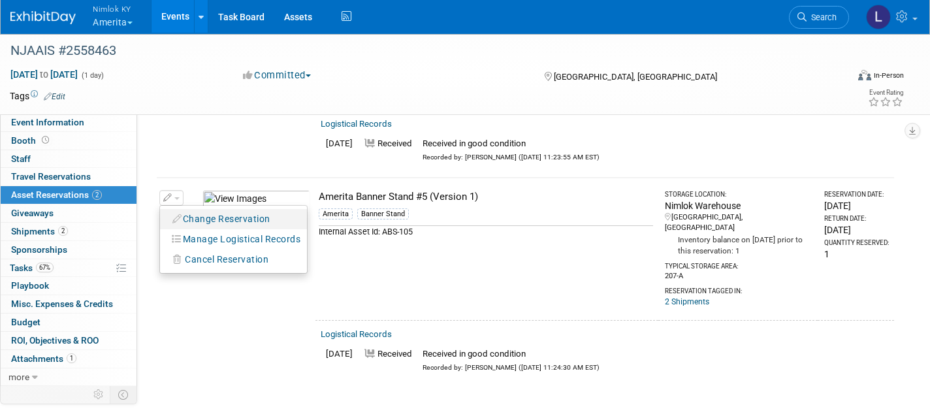
click at [243, 210] on button "Change Reservation" at bounding box center [221, 219] width 110 height 18
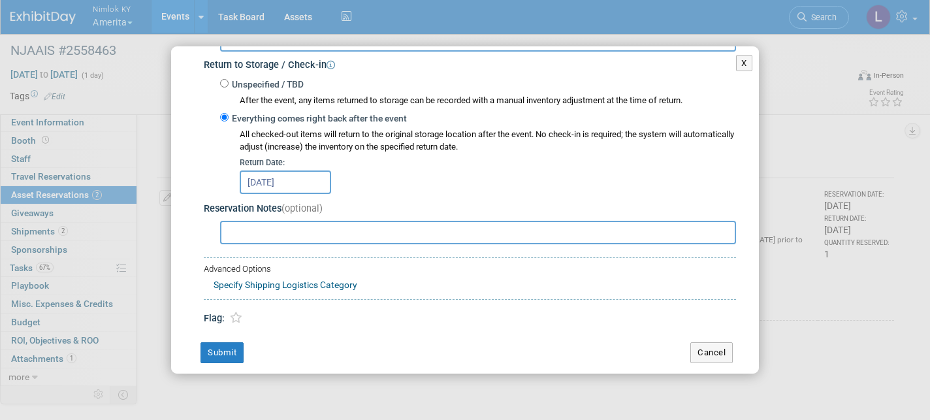
scroll to position [266, 0]
click at [310, 174] on input "[DATE]" at bounding box center [285, 183] width 91 height 24
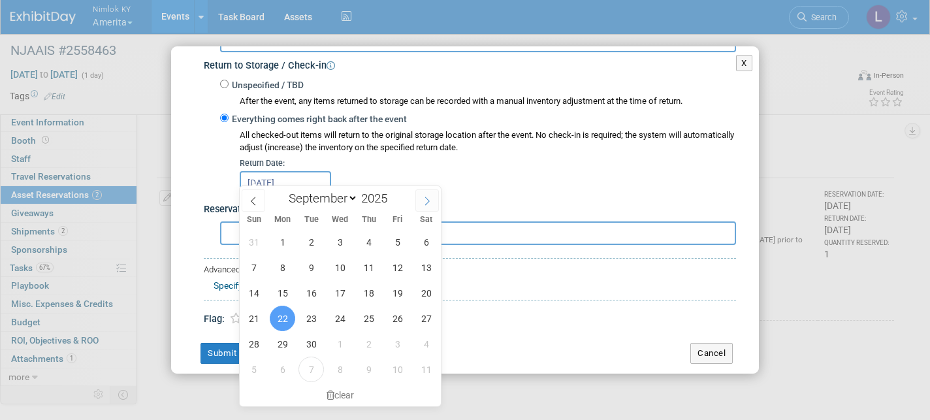
click at [428, 194] on span at bounding box center [427, 200] width 24 height 22
select select "9"
click at [310, 269] on span "7" at bounding box center [310, 267] width 25 height 25
type input "[DATE]"
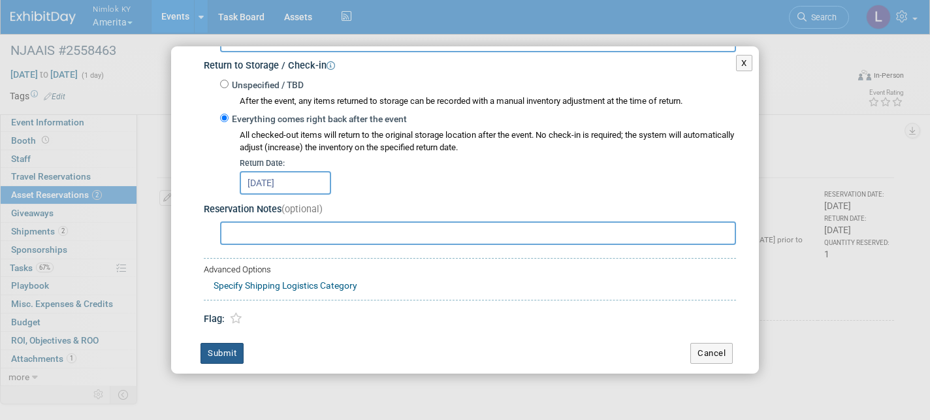
click at [231, 343] on button "Submit" at bounding box center [221, 353] width 43 height 21
